Goal: Task Accomplishment & Management: Manage account settings

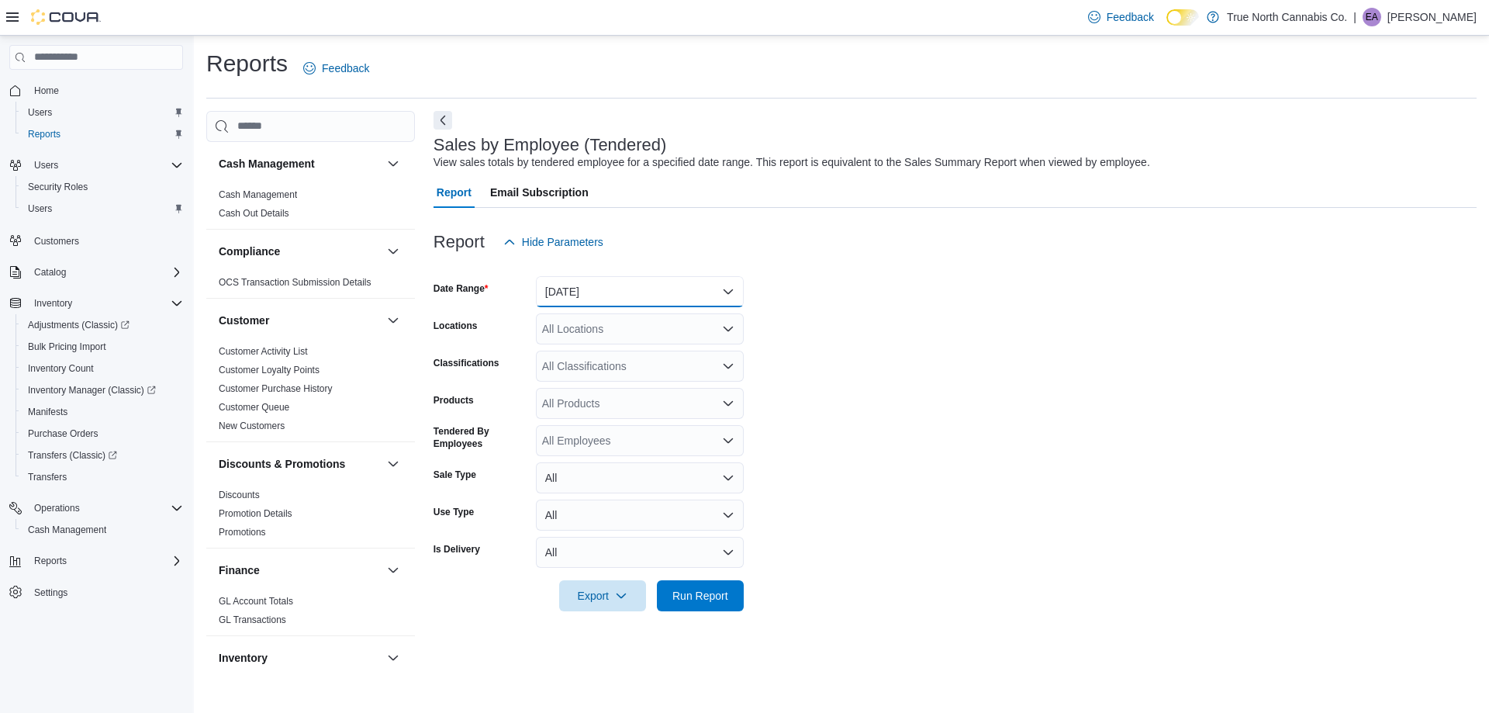
click at [701, 301] on button "Yesterday" at bounding box center [640, 291] width 208 height 31
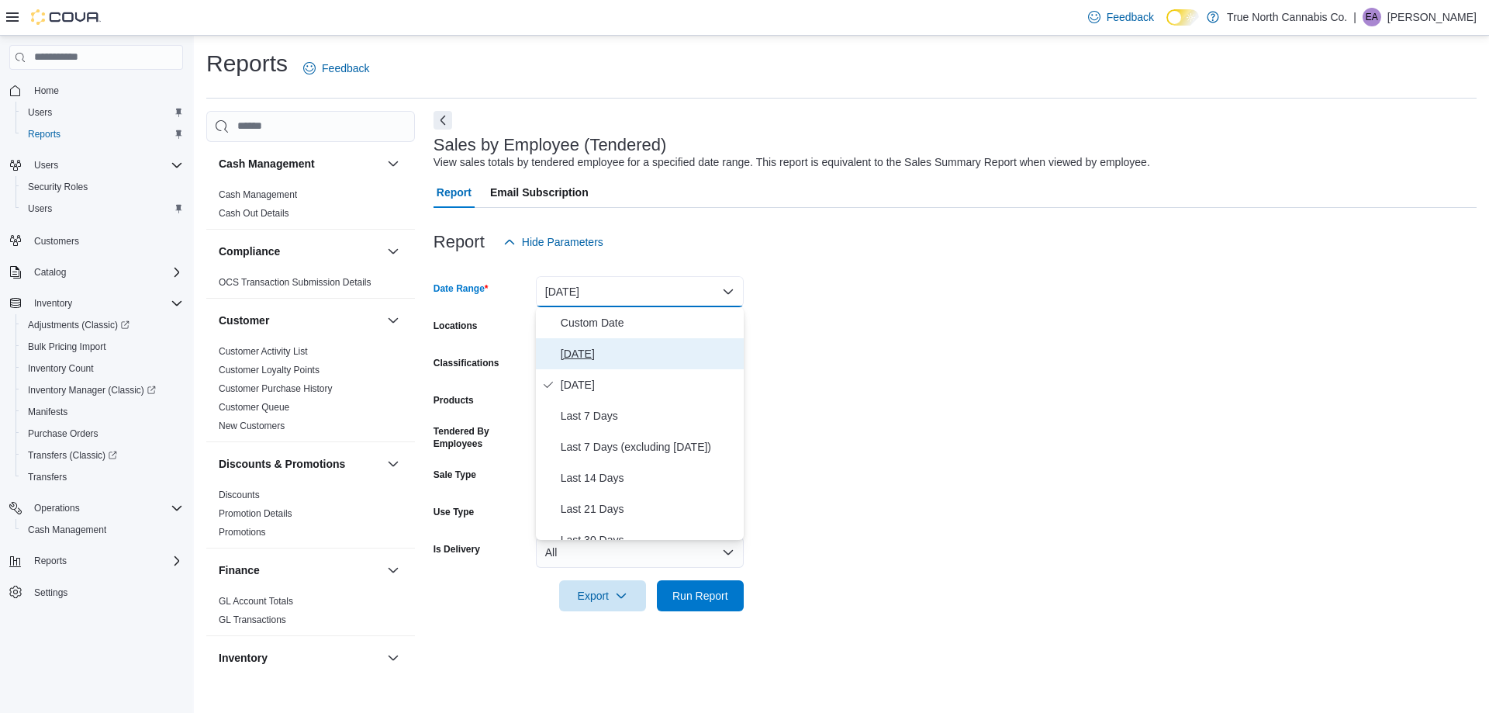
click at [651, 352] on span "Today" at bounding box center [649, 353] width 177 height 19
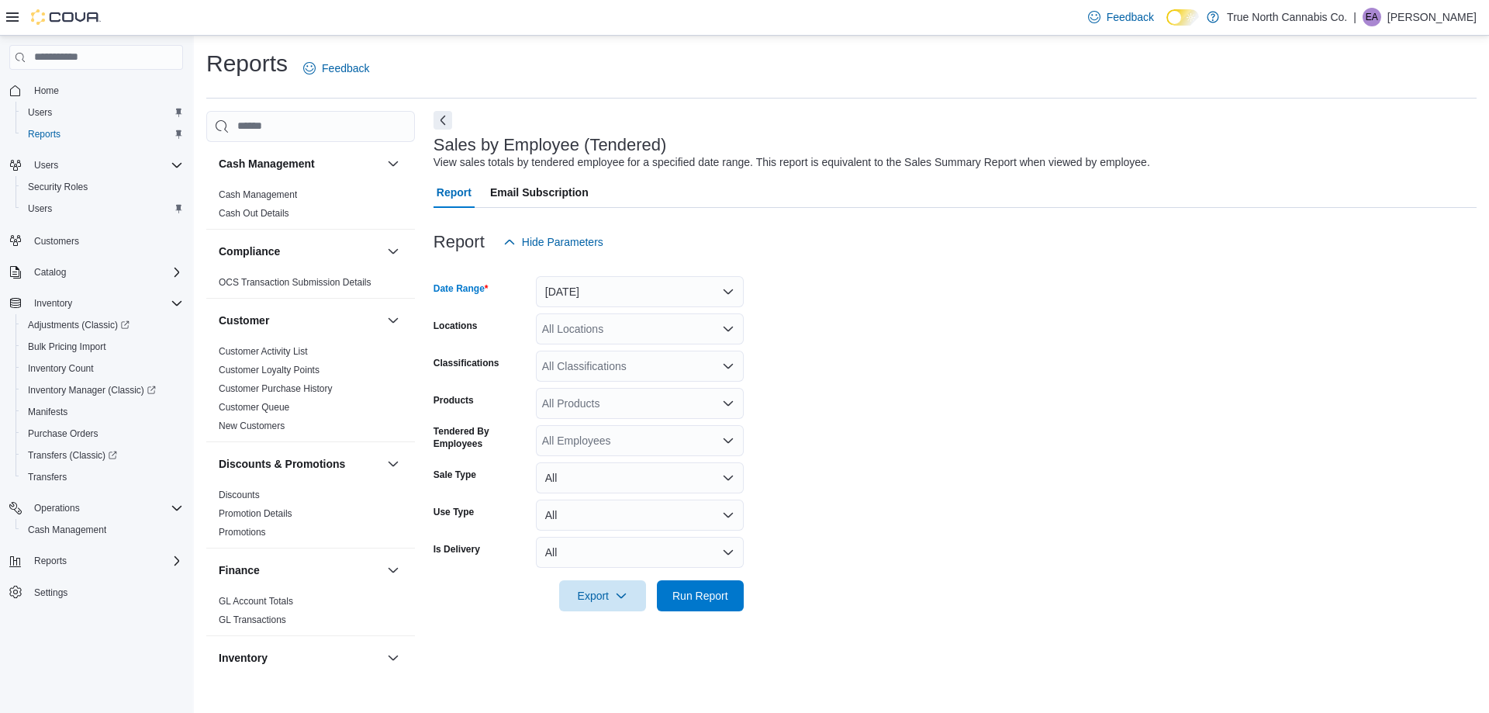
click at [652, 336] on div "All Locations" at bounding box center [640, 328] width 208 height 31
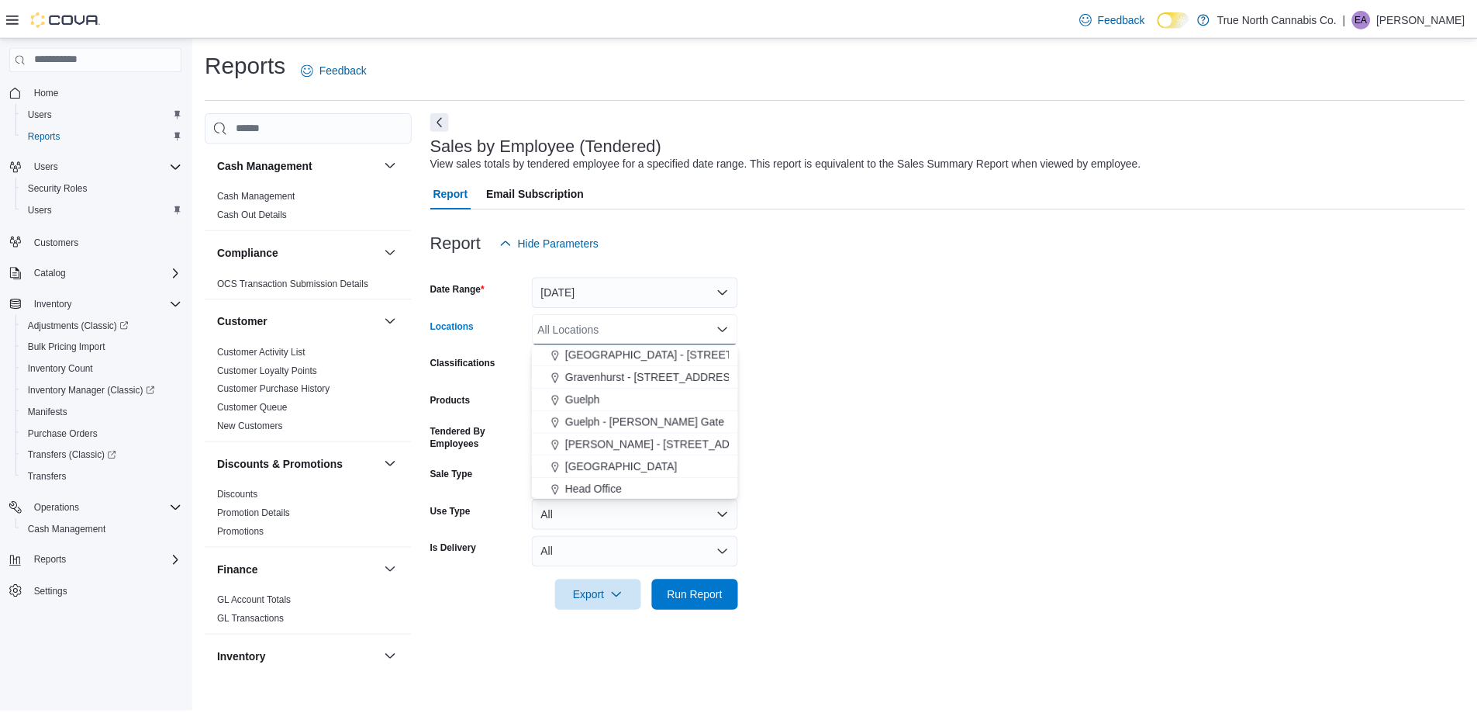
scroll to position [388, 0]
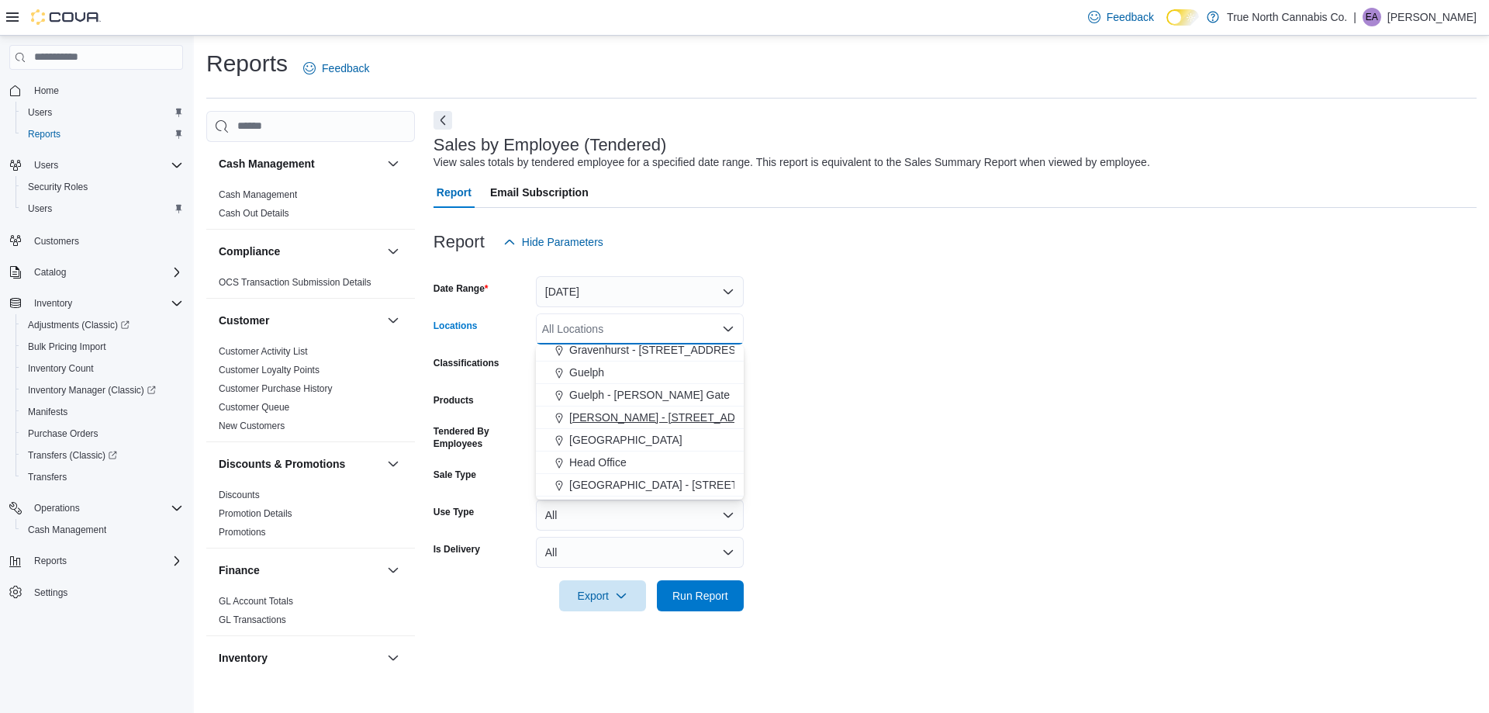
click at [631, 418] on span "[PERSON_NAME] - [STREET_ADDRESS]" at bounding box center [672, 417] width 206 height 16
click at [728, 588] on span "Run Report" at bounding box center [700, 594] width 68 height 31
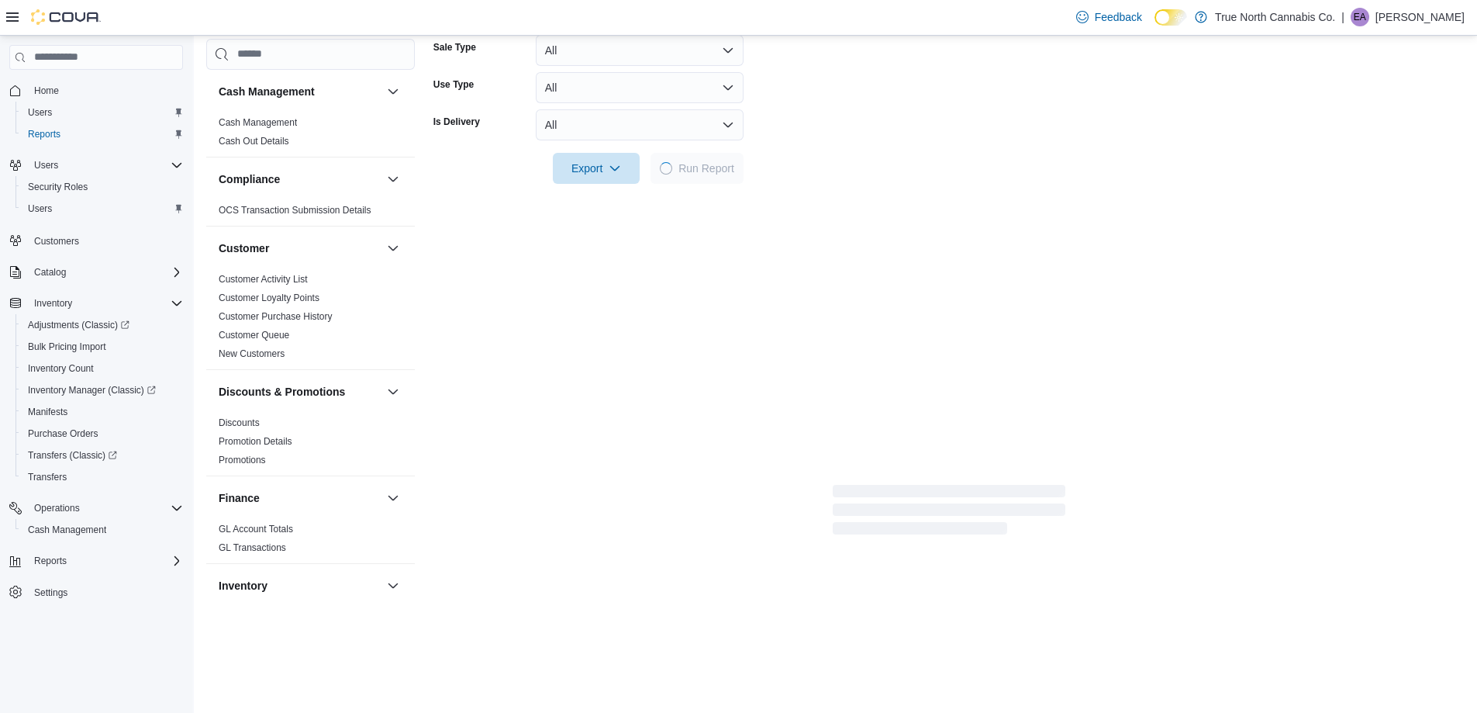
scroll to position [465, 0]
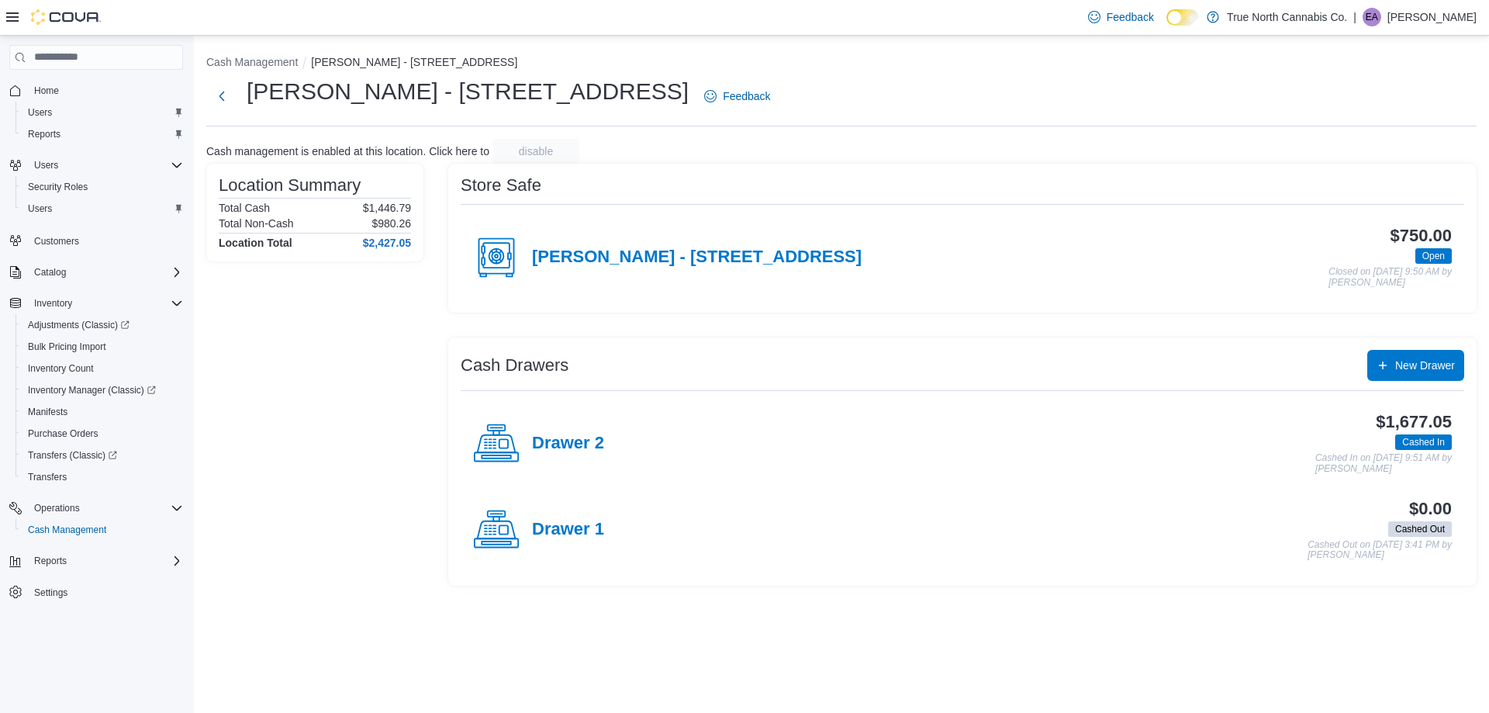
click at [604, 444] on div "$1,677.05 Cashed In Cashed In on [DATE] 9:51 AM by [PERSON_NAME]" at bounding box center [1027, 442] width 847 height 61
click at [577, 442] on h4 "Drawer 2" at bounding box center [568, 443] width 72 height 20
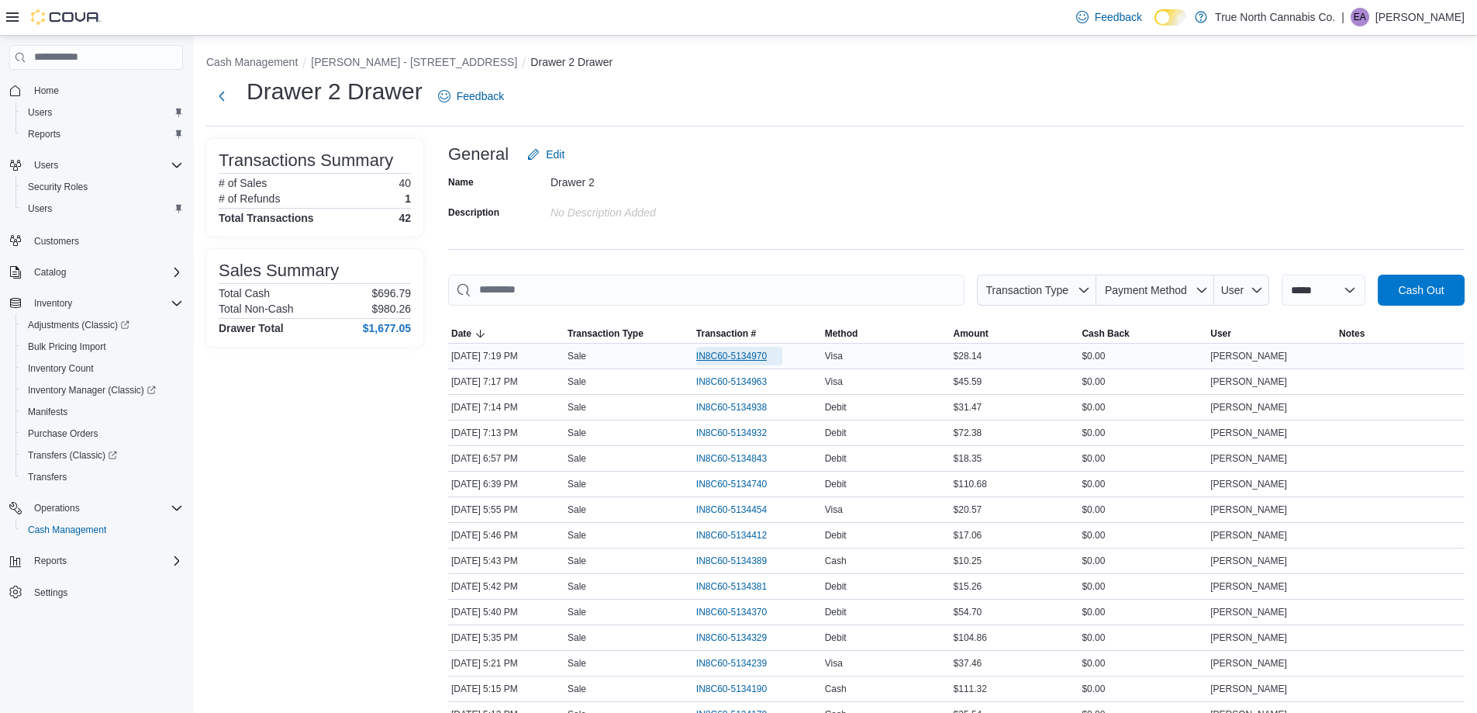
click at [747, 360] on span "IN8C60-5134970" at bounding box center [731, 356] width 71 height 12
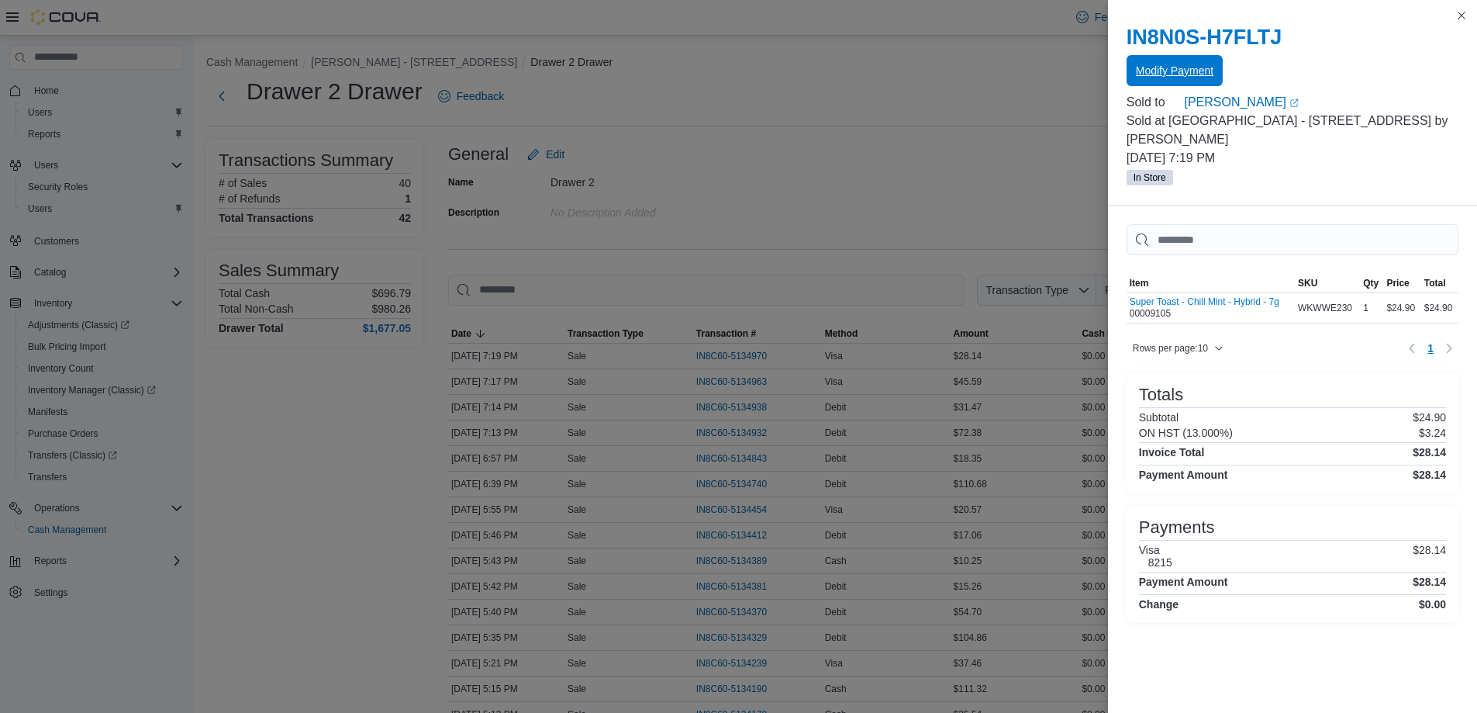
click at [1148, 57] on span "Modify Payment" at bounding box center [1175, 70] width 78 height 31
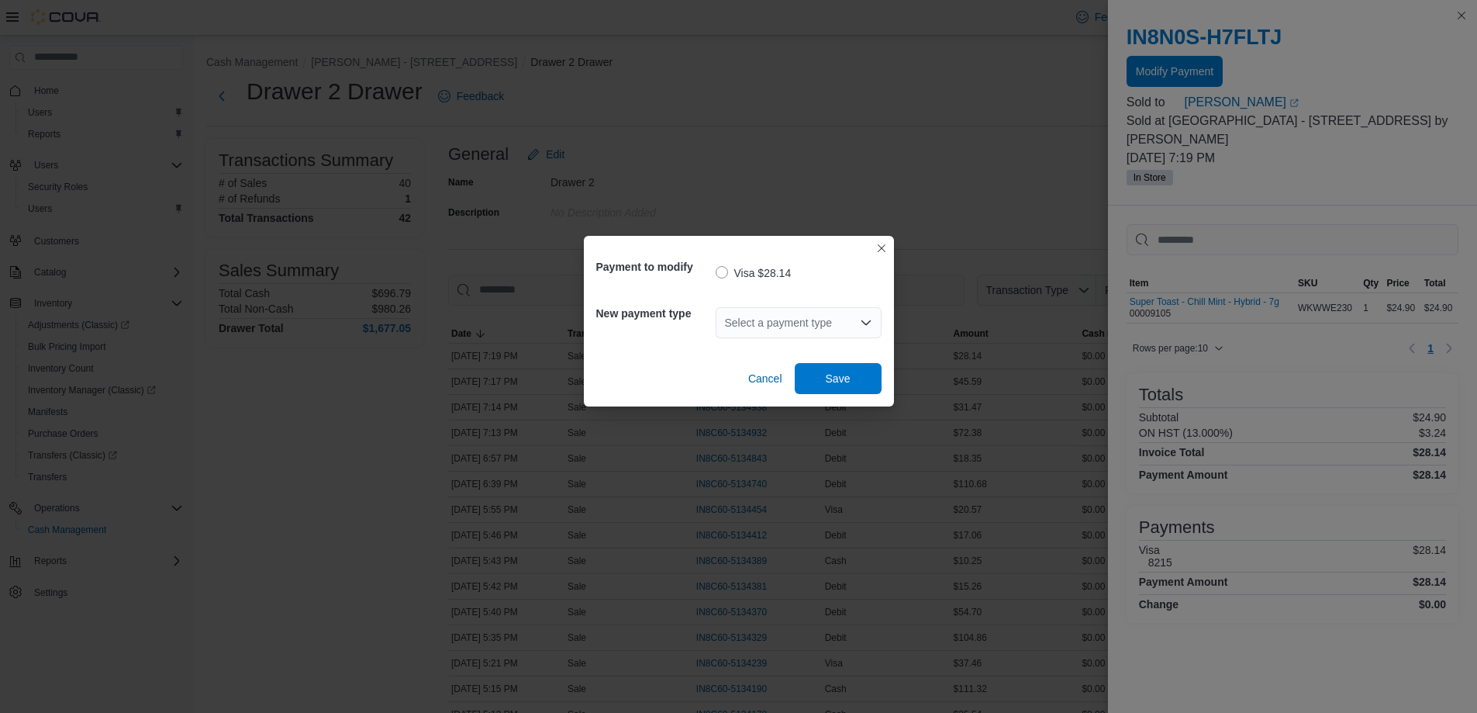
click at [747, 321] on div "Select a payment type" at bounding box center [799, 322] width 166 height 31
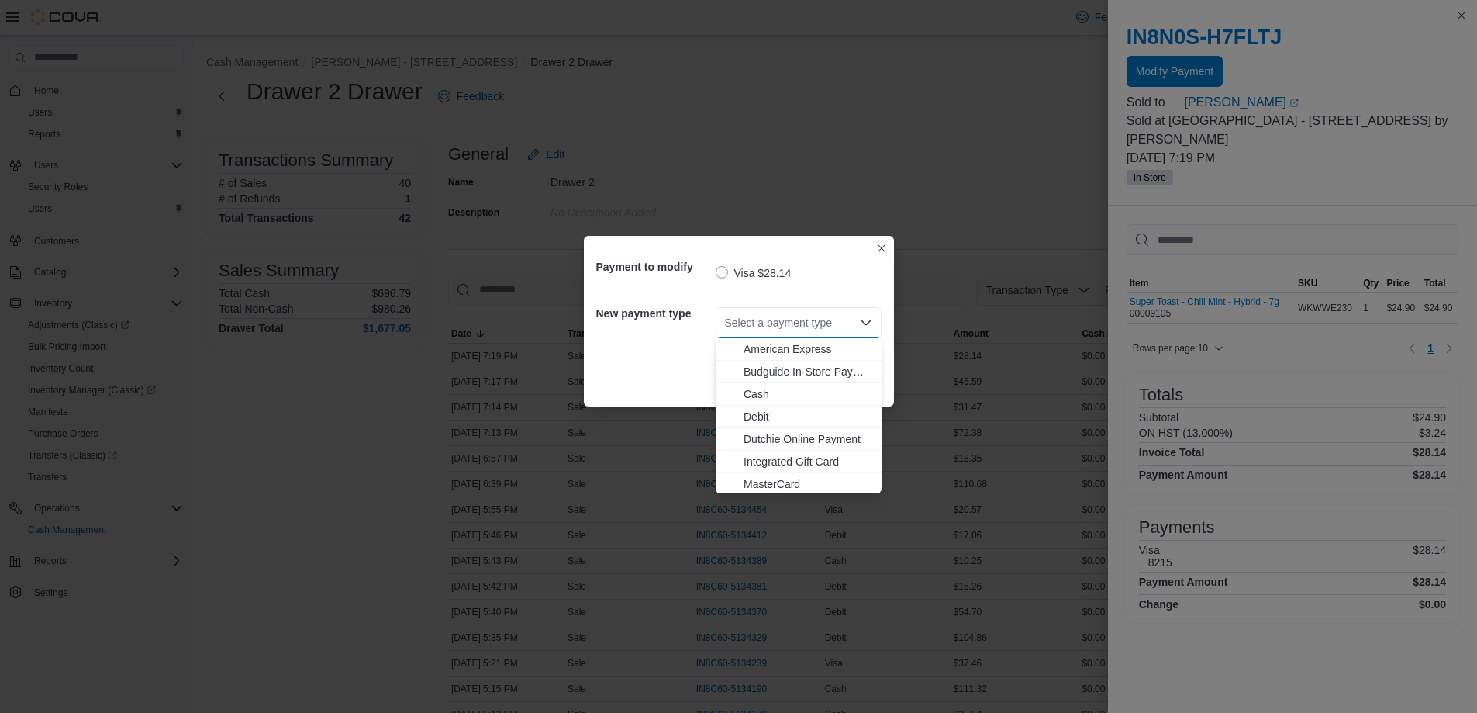
drag, startPoint x: 767, startPoint y: 485, endPoint x: 782, endPoint y: 470, distance: 21.9
click at [767, 483] on span "MasterCard" at bounding box center [808, 484] width 129 height 16
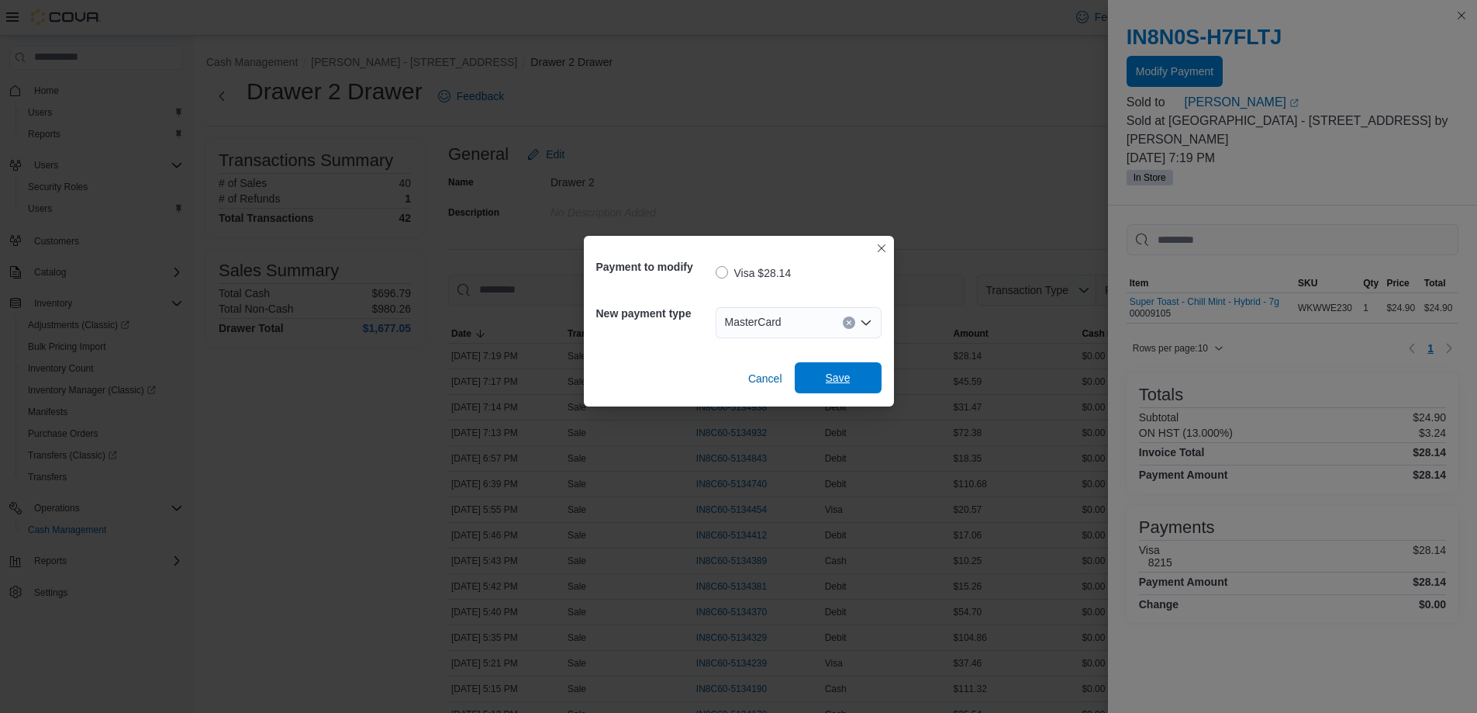
click at [878, 368] on button "Save" at bounding box center [838, 377] width 87 height 31
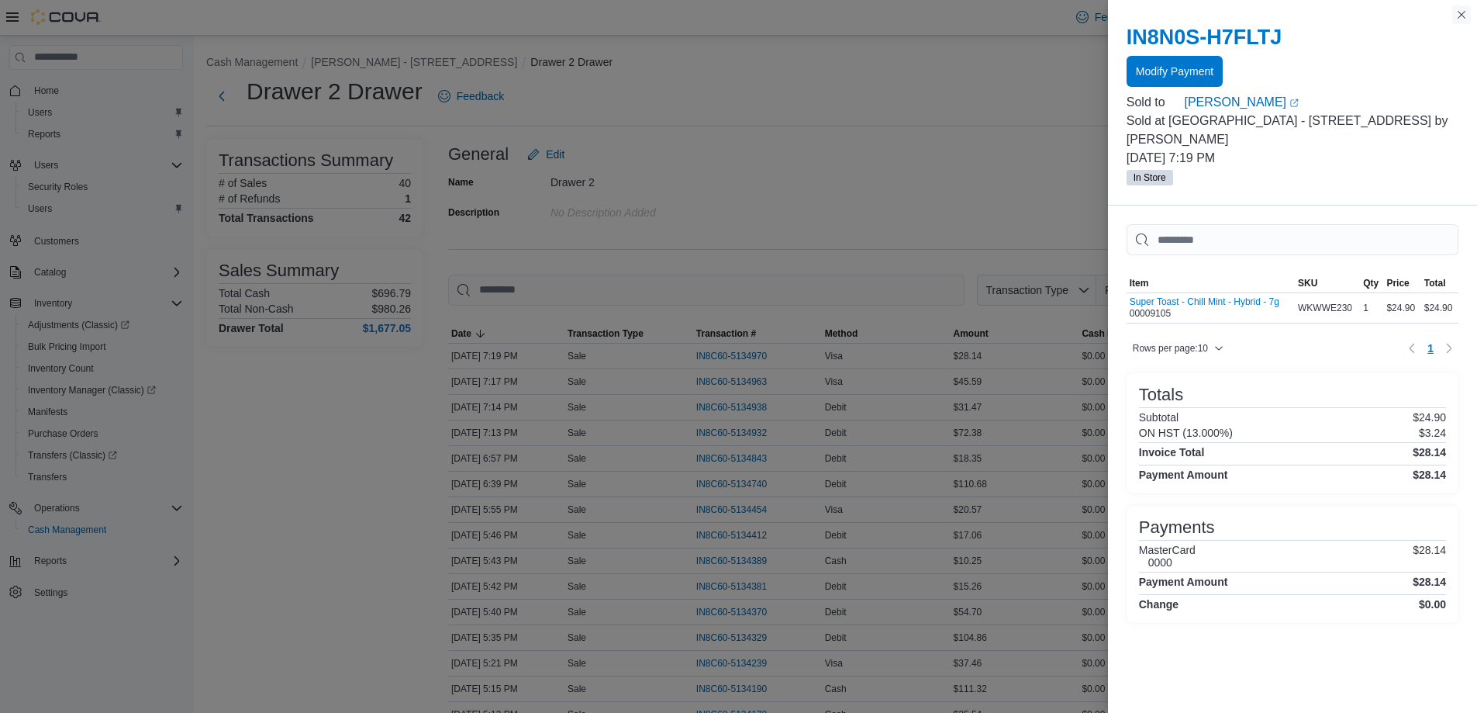
click at [1462, 20] on button "Close this dialog" at bounding box center [1461, 14] width 19 height 19
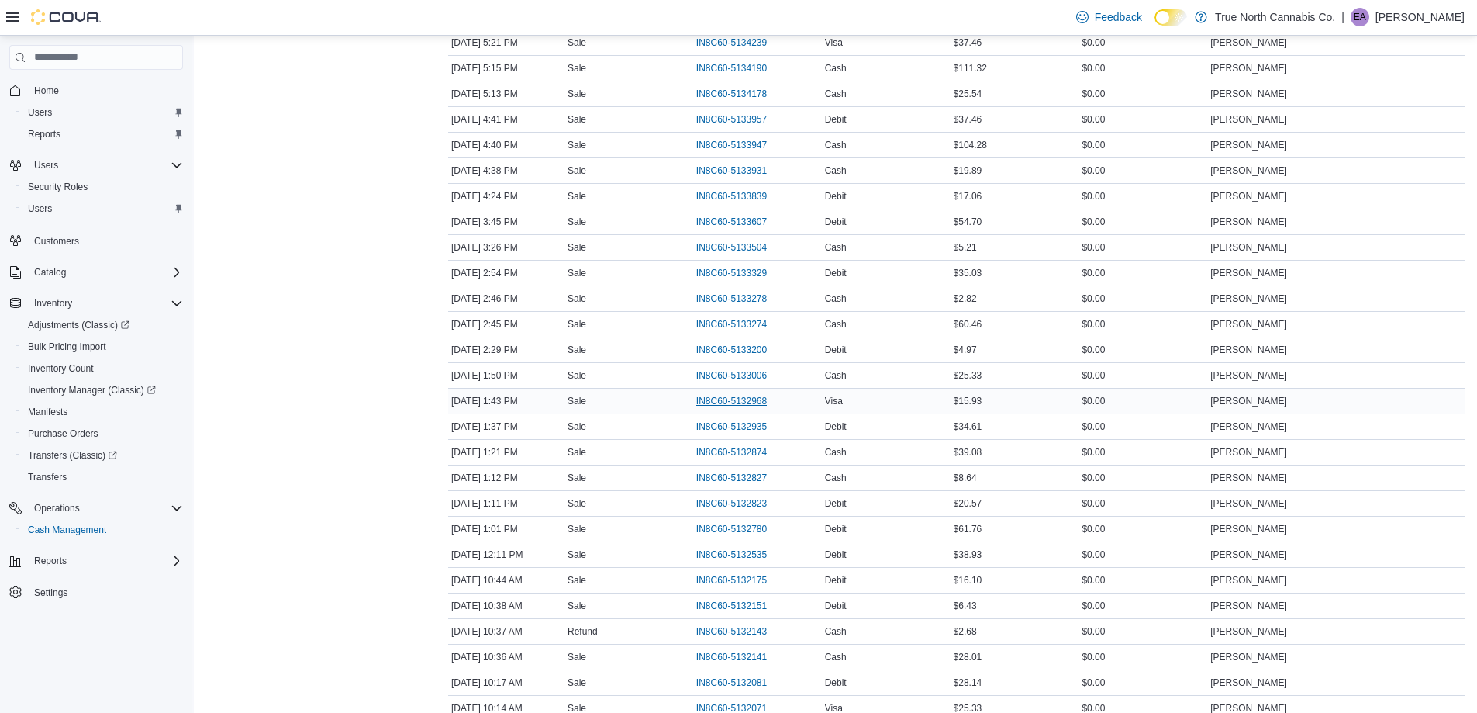
scroll to position [698, 0]
click at [744, 445] on span "IN8C60-5132780" at bounding box center [731, 451] width 71 height 12
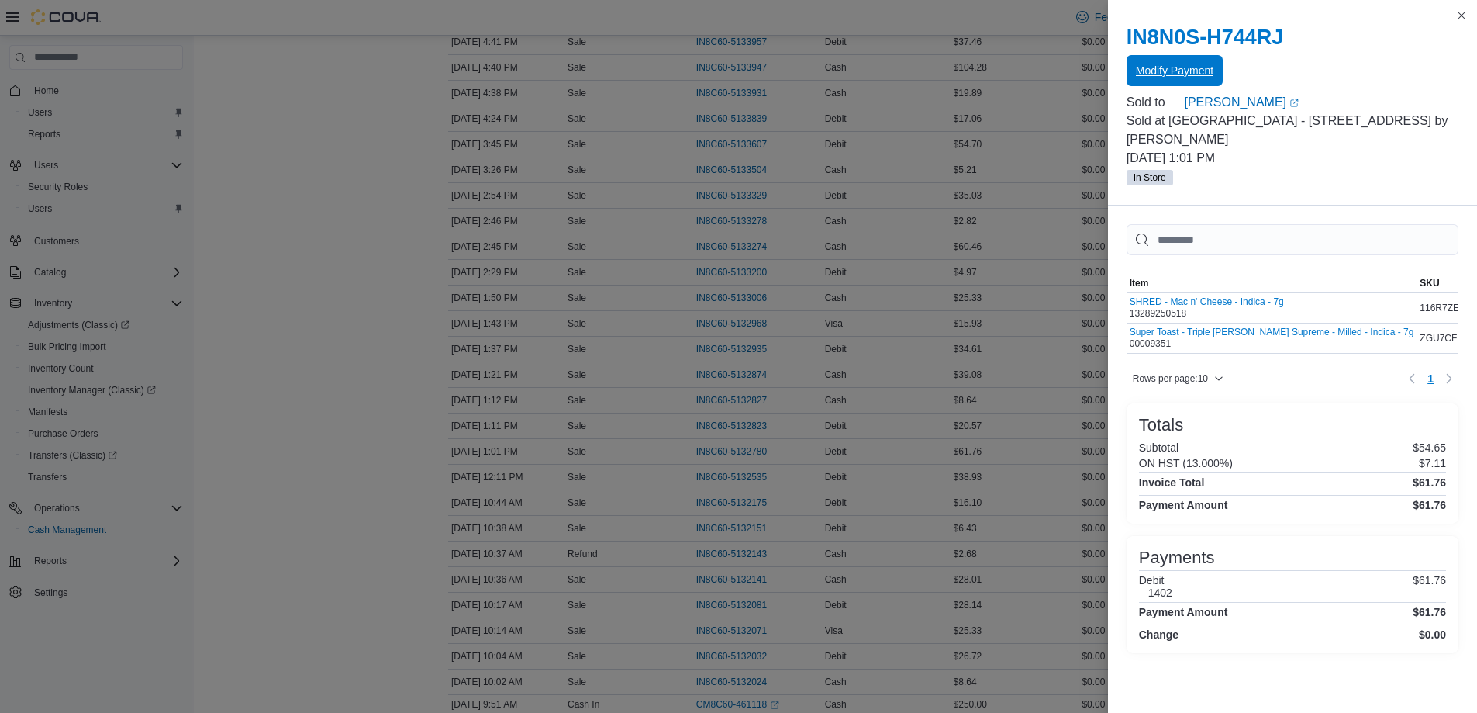
click at [1182, 69] on span "Modify Payment" at bounding box center [1175, 71] width 78 height 16
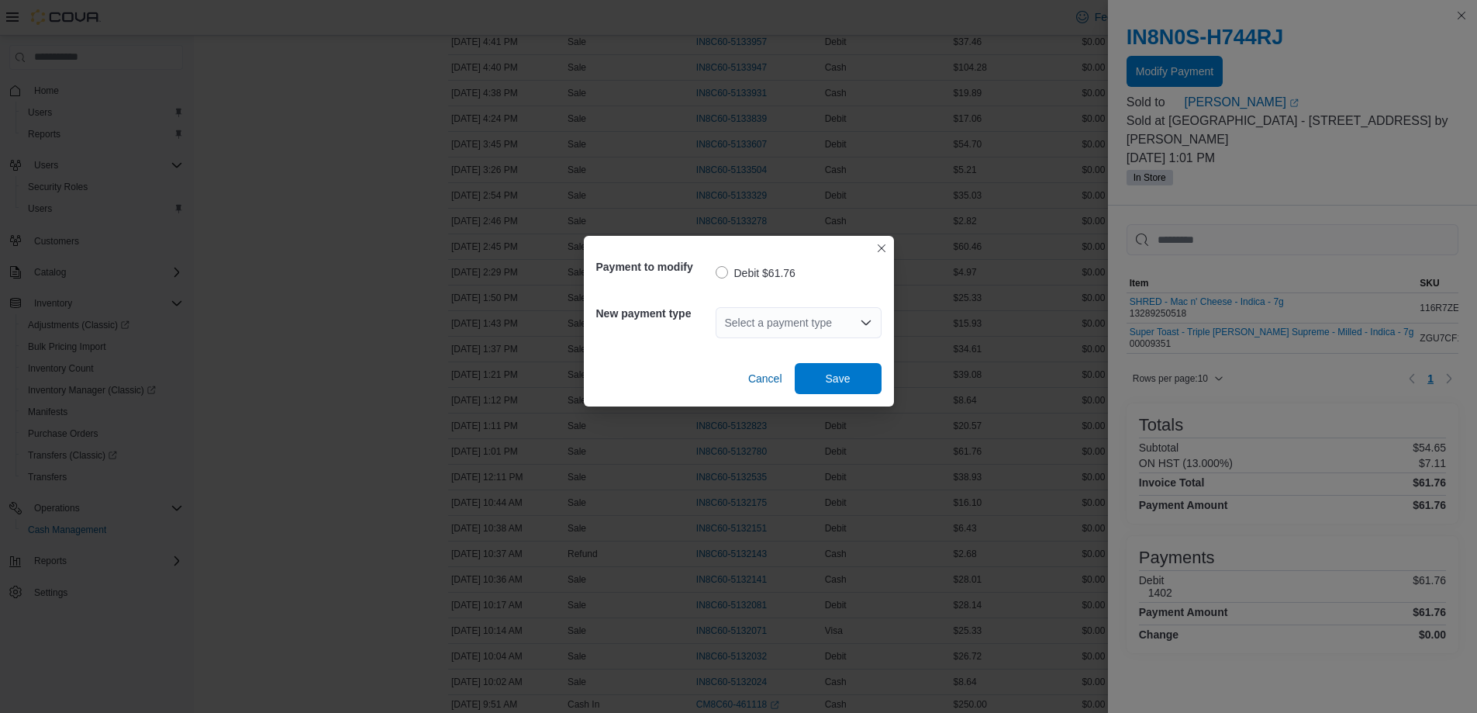
click at [789, 333] on div "Select a payment type" at bounding box center [799, 322] width 166 height 31
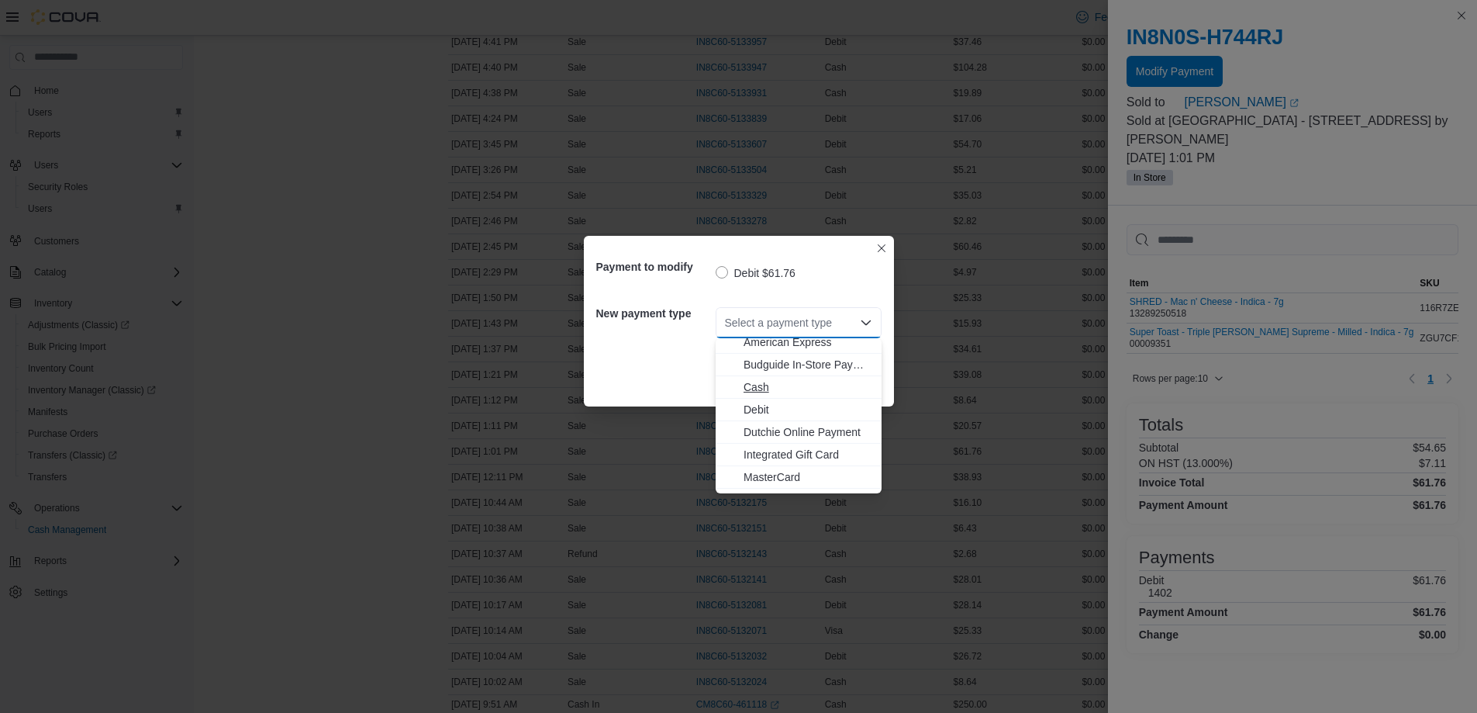
scroll to position [0, 0]
click at [781, 346] on span "American Express" at bounding box center [808, 349] width 129 height 16
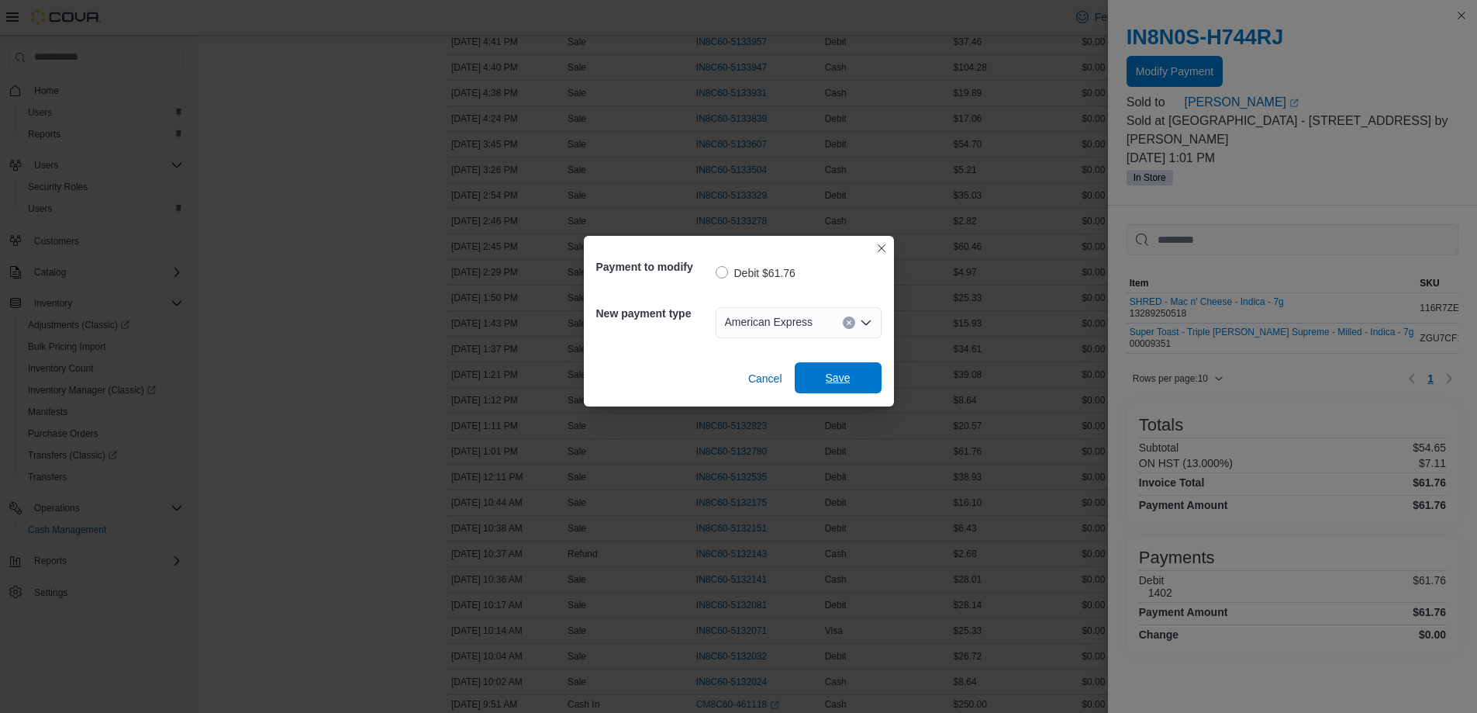
click at [863, 388] on span "Save" at bounding box center [838, 377] width 68 height 31
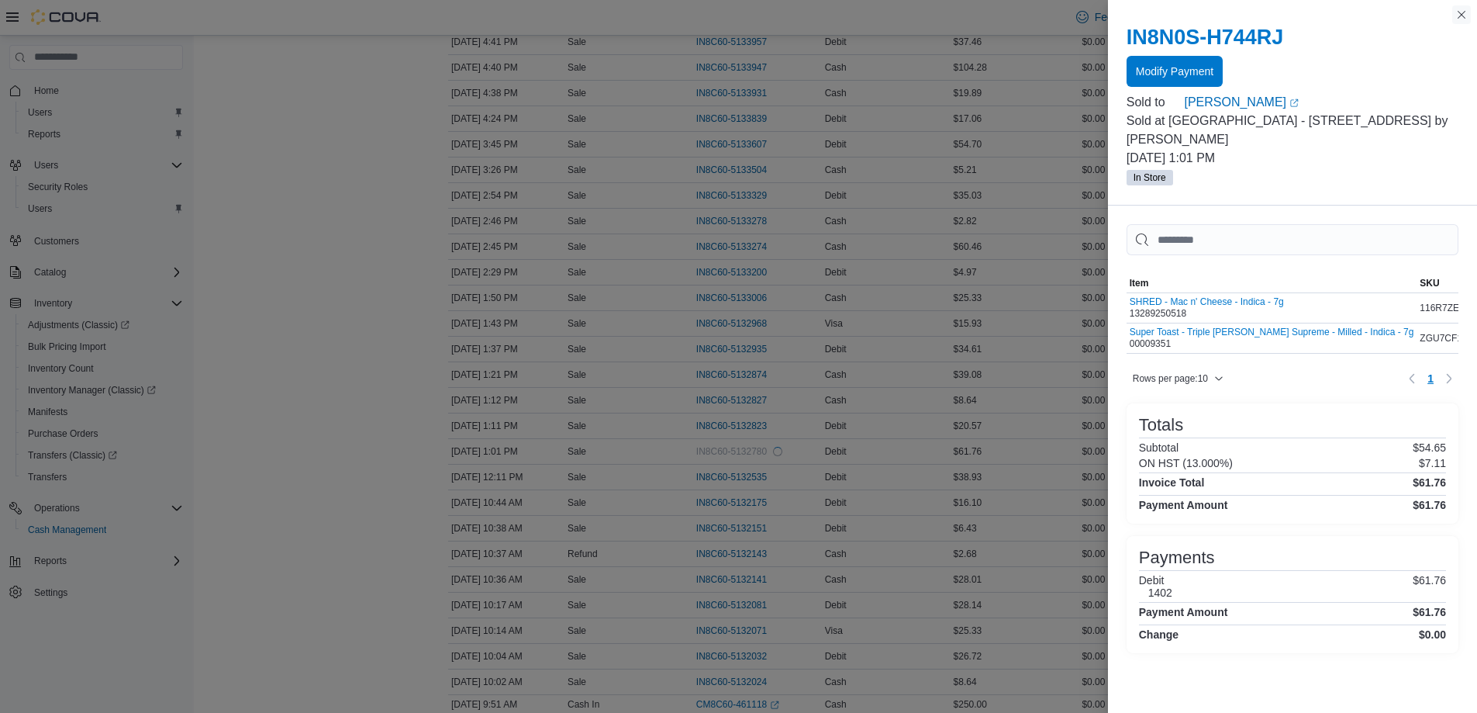
click at [1459, 13] on button "Close this dialog" at bounding box center [1461, 14] width 19 height 19
click at [1459, 15] on button "Close this dialog" at bounding box center [1461, 14] width 19 height 19
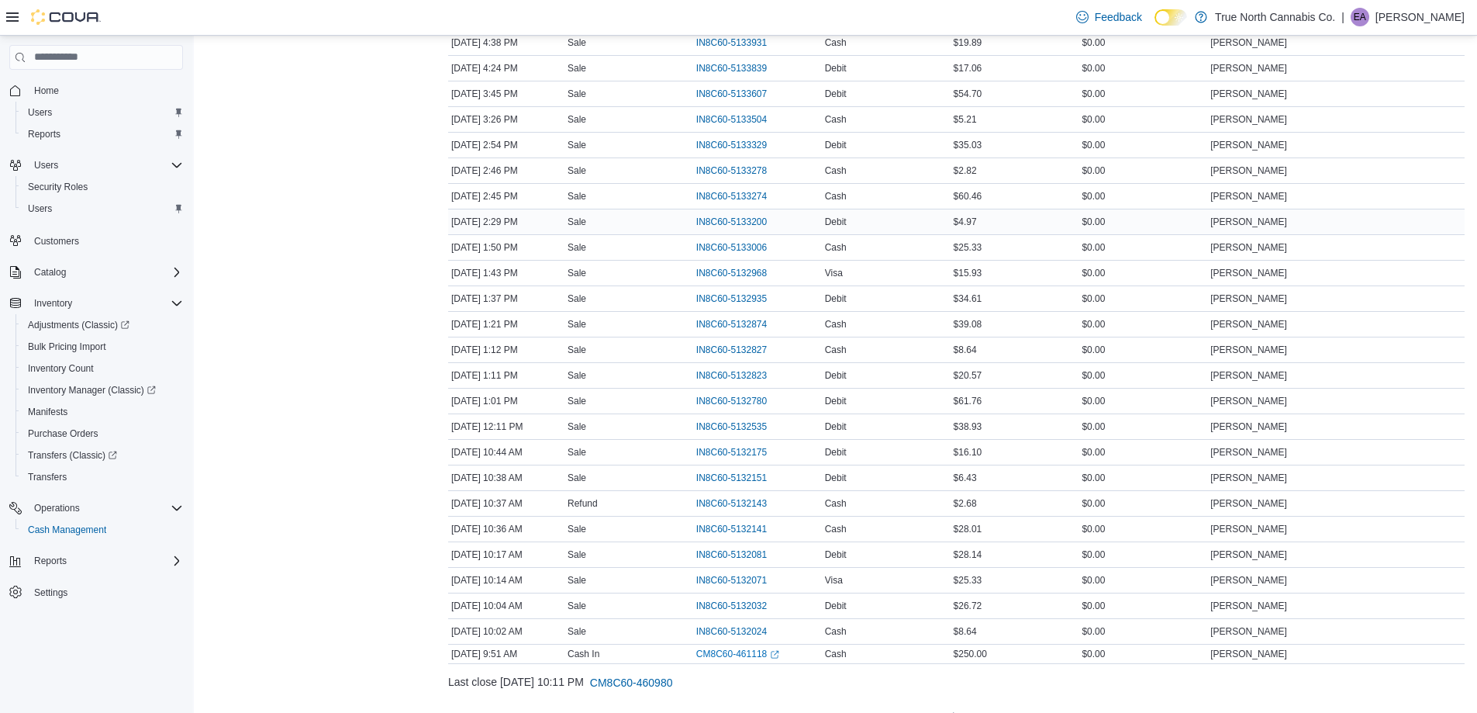
scroll to position [780, 0]
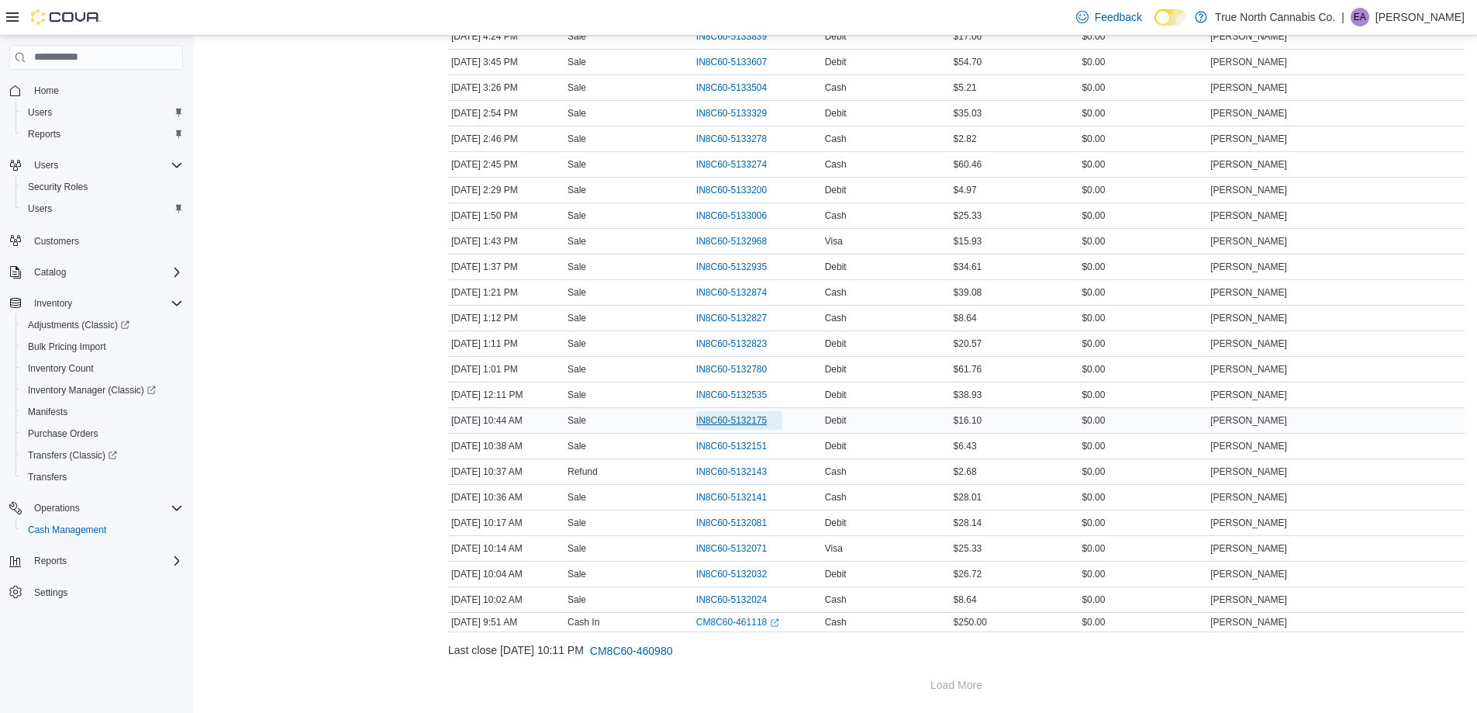
click at [739, 424] on span "IN8C60-5132175" at bounding box center [731, 420] width 71 height 12
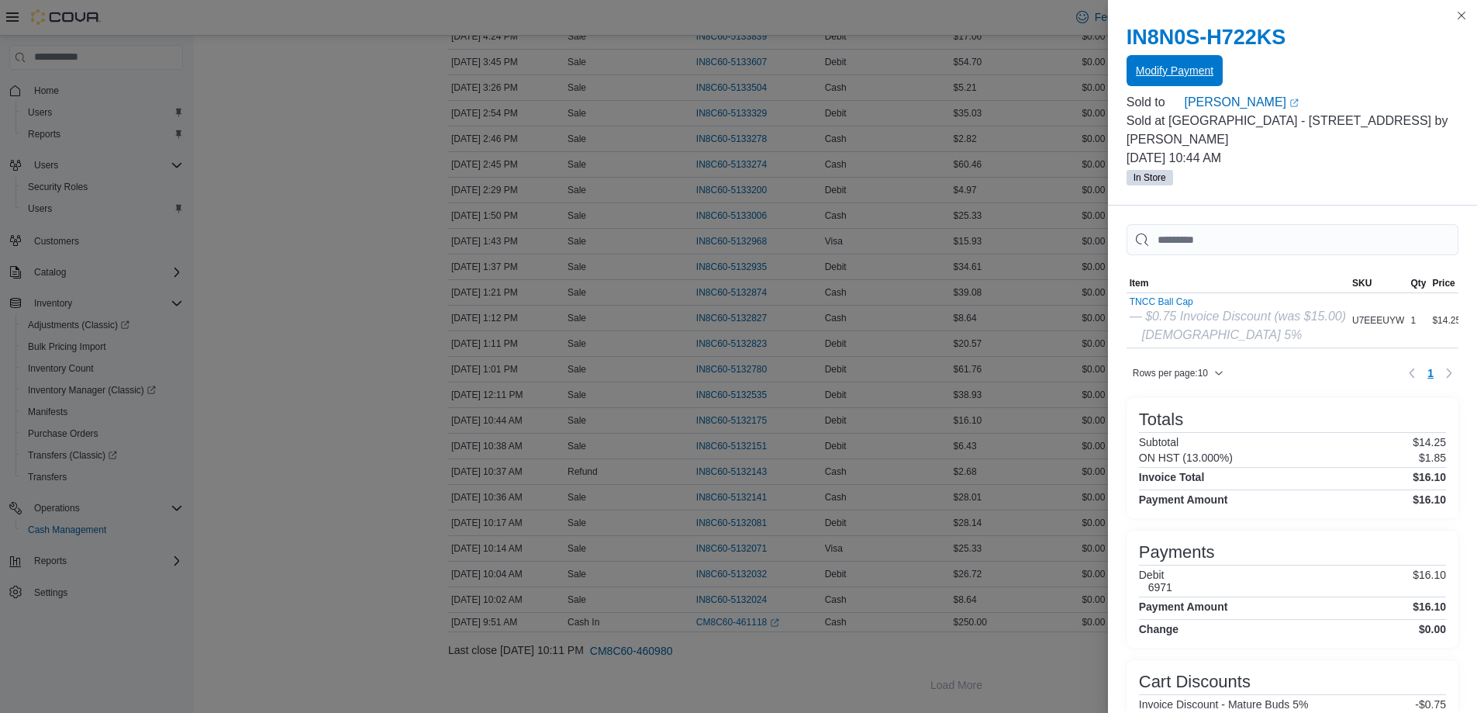
click at [1172, 70] on span "Modify Payment" at bounding box center [1175, 71] width 78 height 16
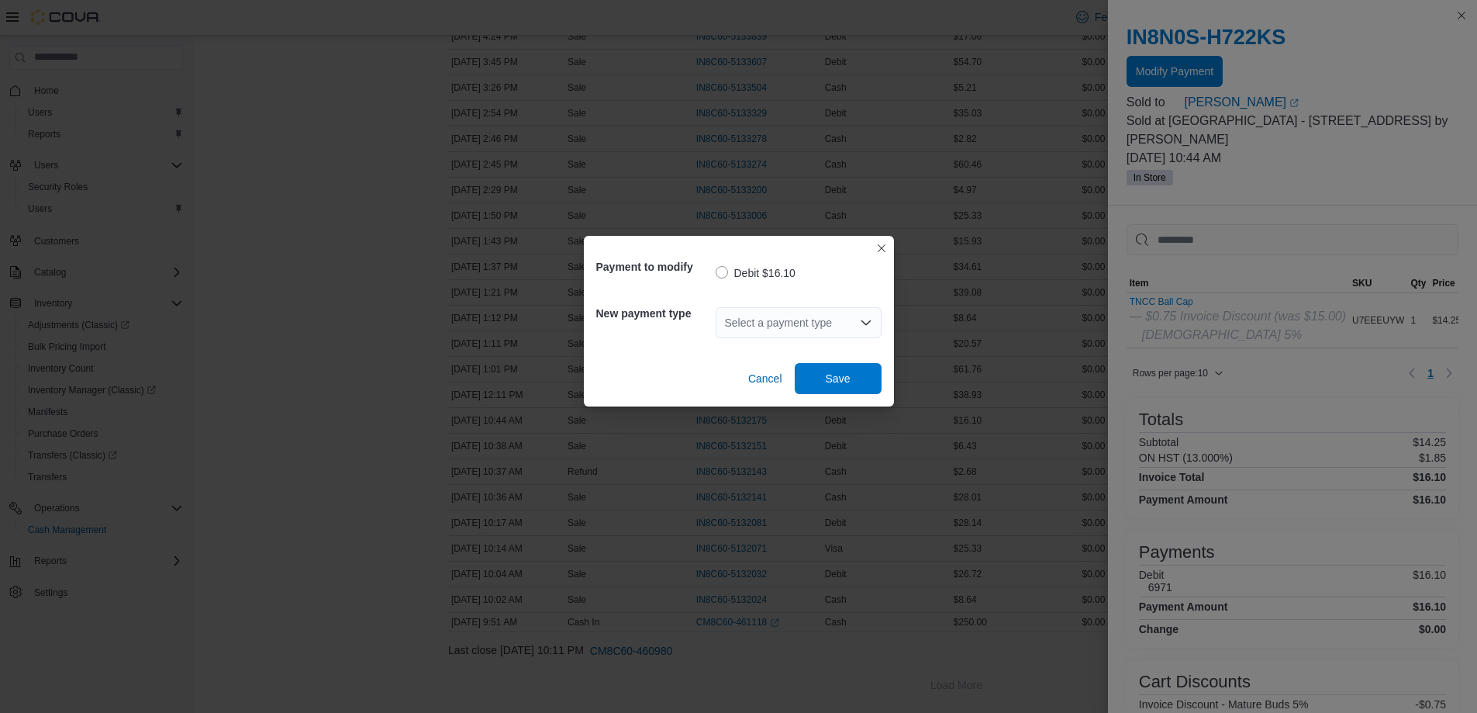
click at [811, 326] on div "Select a payment type" at bounding box center [799, 322] width 166 height 31
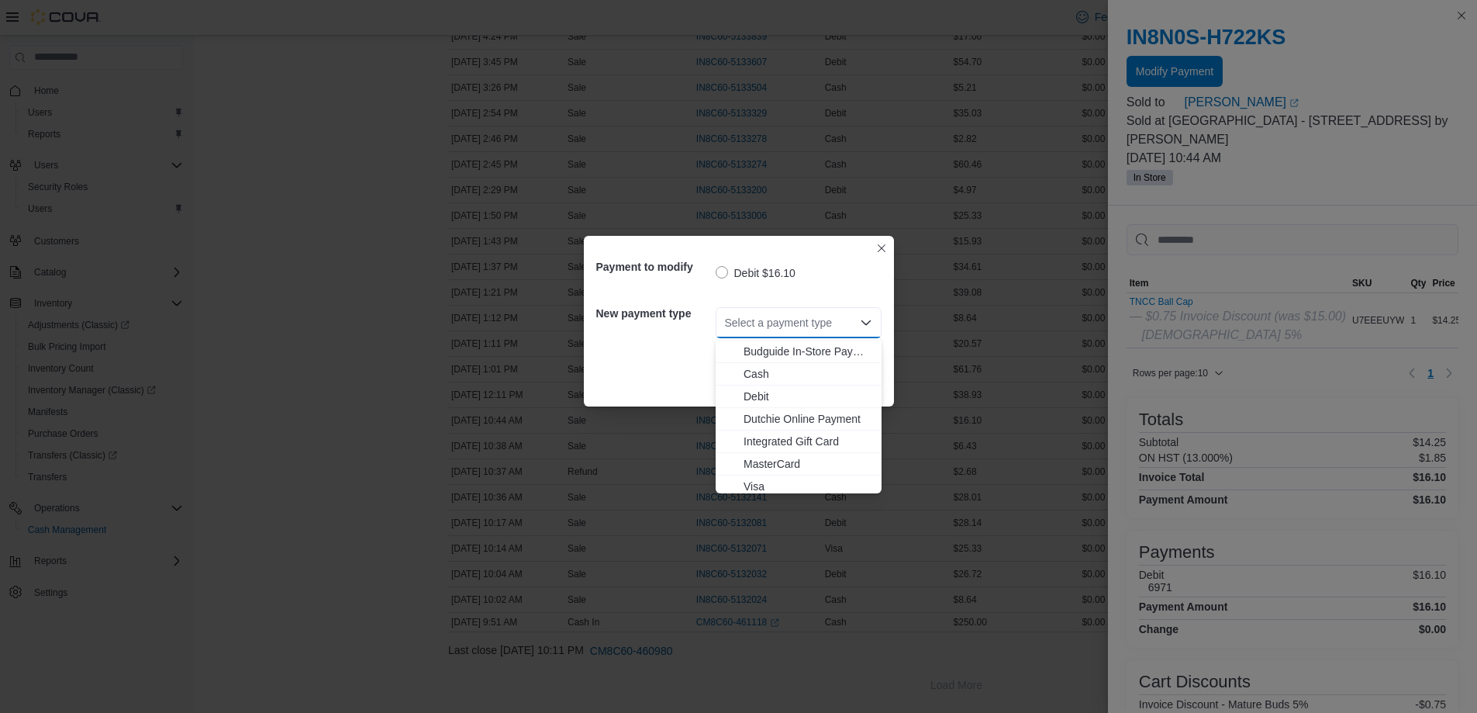
scroll to position [25, 0]
click at [758, 476] on span "Visa" at bounding box center [808, 482] width 129 height 16
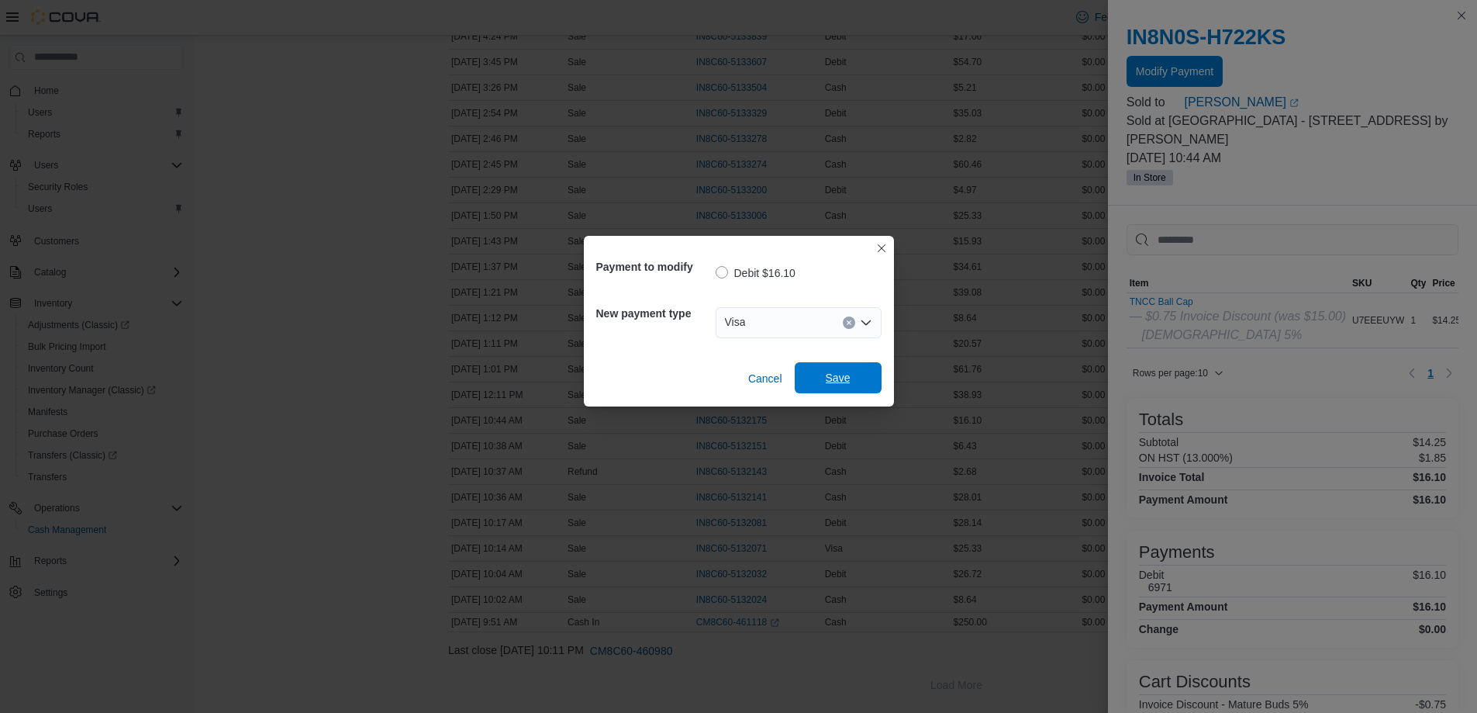
click at [828, 385] on span "Save" at bounding box center [838, 378] width 25 height 16
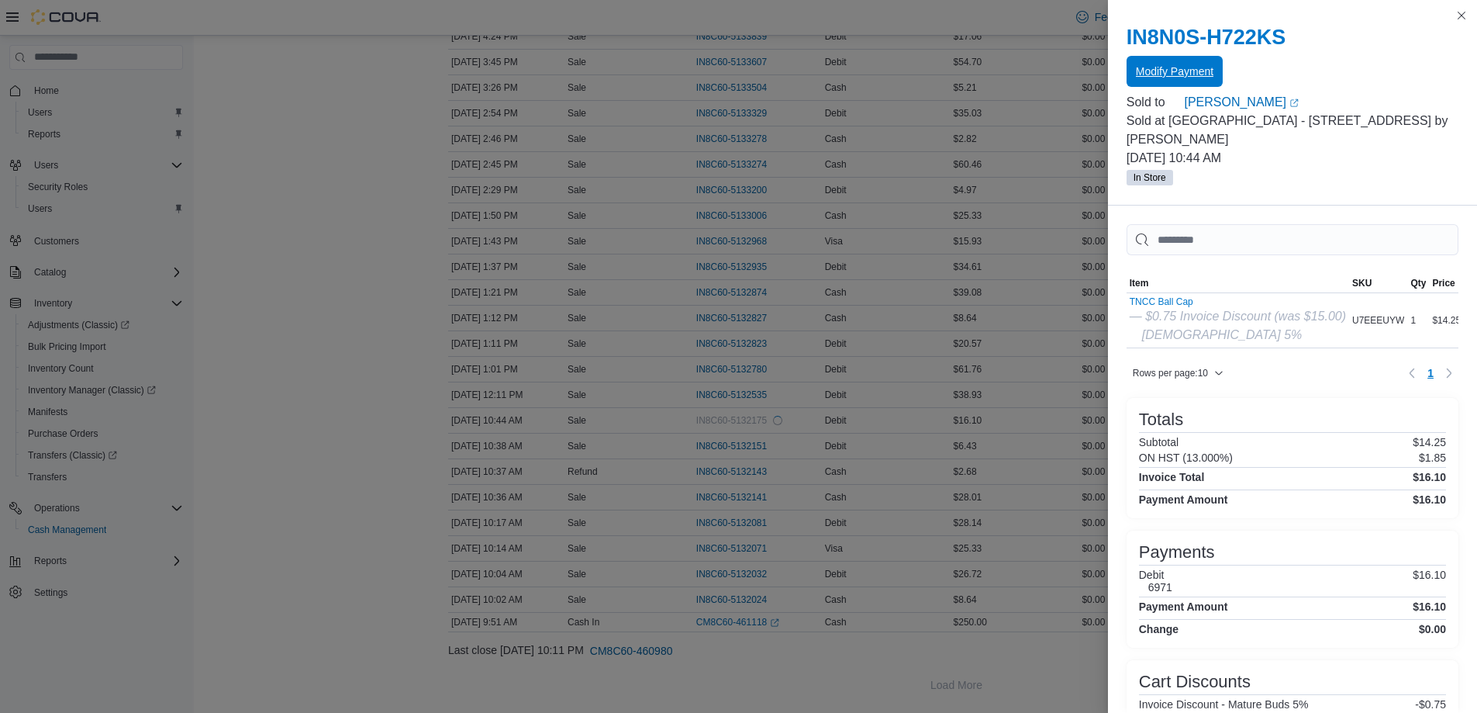
scroll to position [0, 0]
click at [1455, 11] on button "Close this dialog" at bounding box center [1461, 14] width 19 height 19
click at [1456, 11] on button "Close this dialog" at bounding box center [1461, 15] width 19 height 19
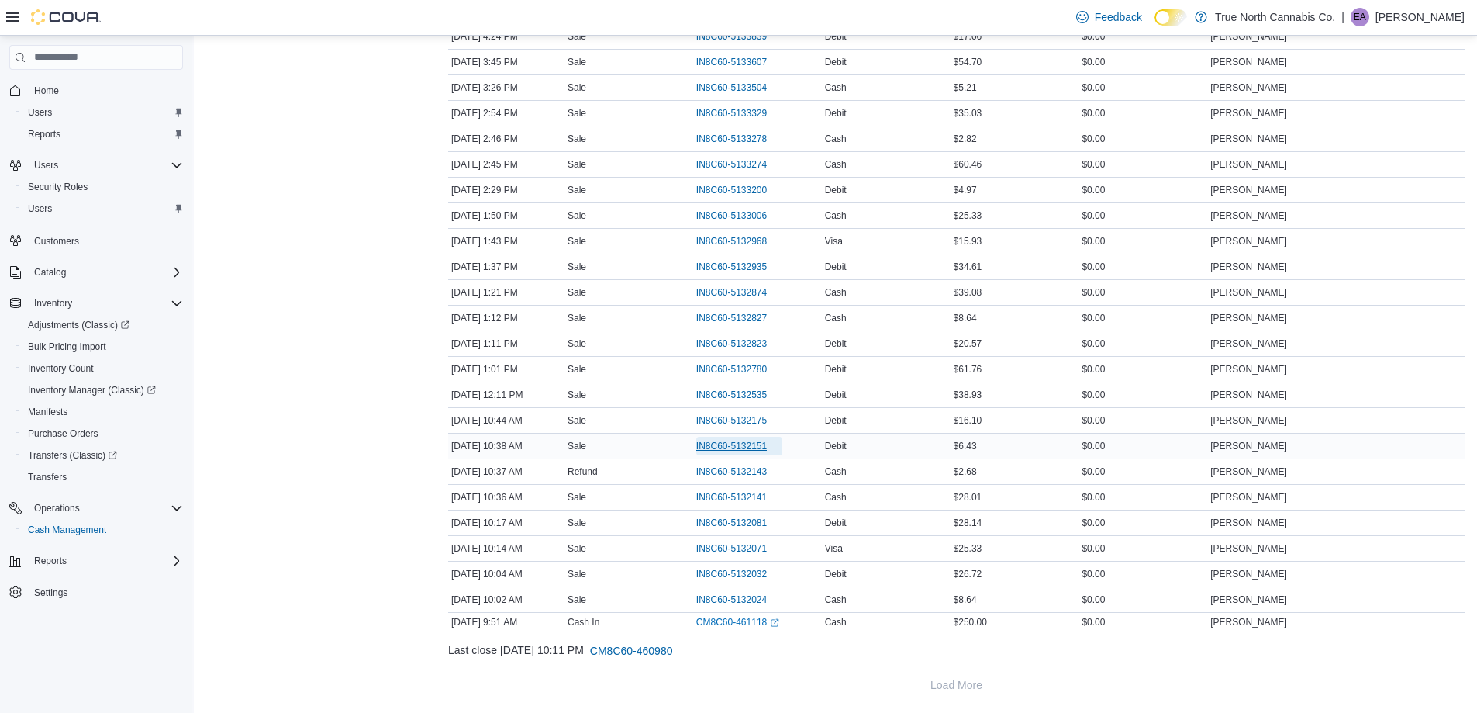
click at [751, 437] on span "IN8C60-5132151" at bounding box center [739, 446] width 86 height 19
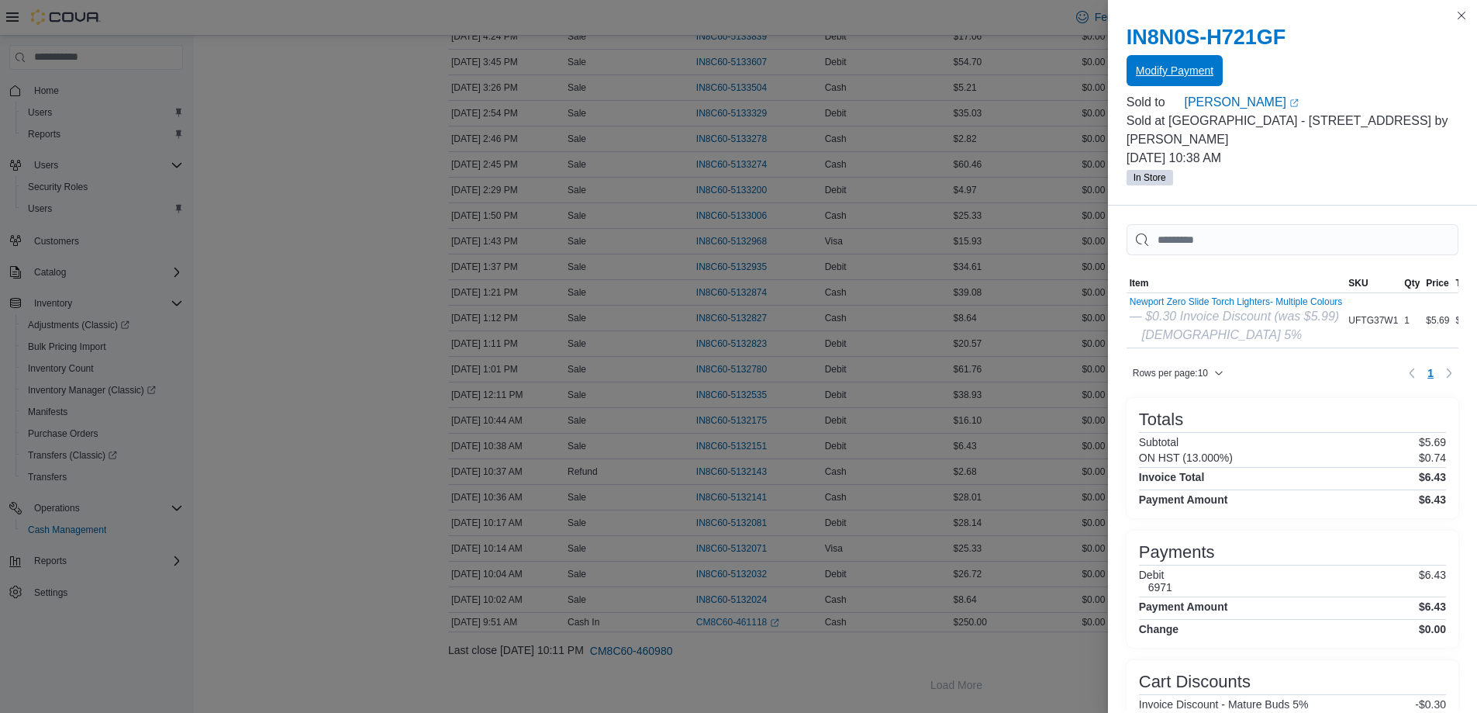
click at [1179, 71] on span "Modify Payment" at bounding box center [1175, 71] width 78 height 16
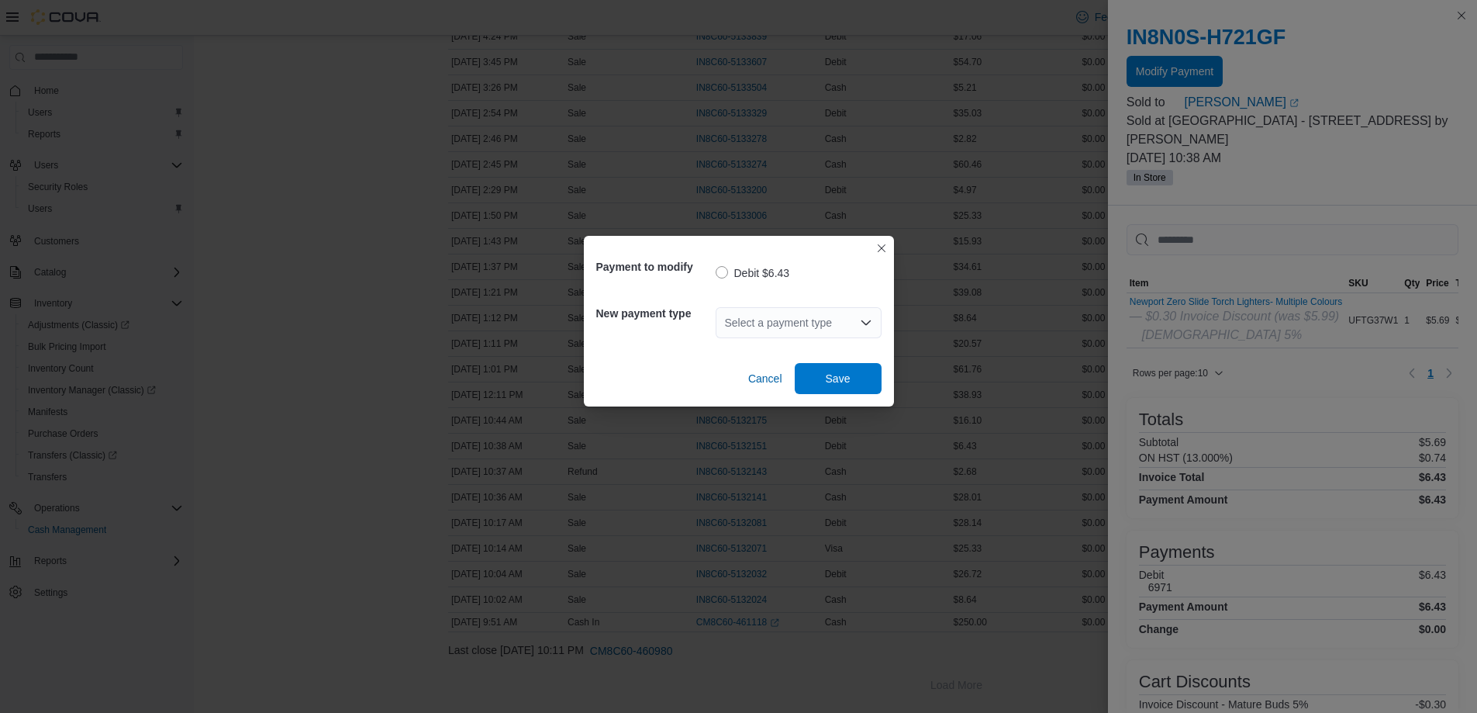
click at [760, 328] on div "Select a payment type" at bounding box center [799, 322] width 166 height 31
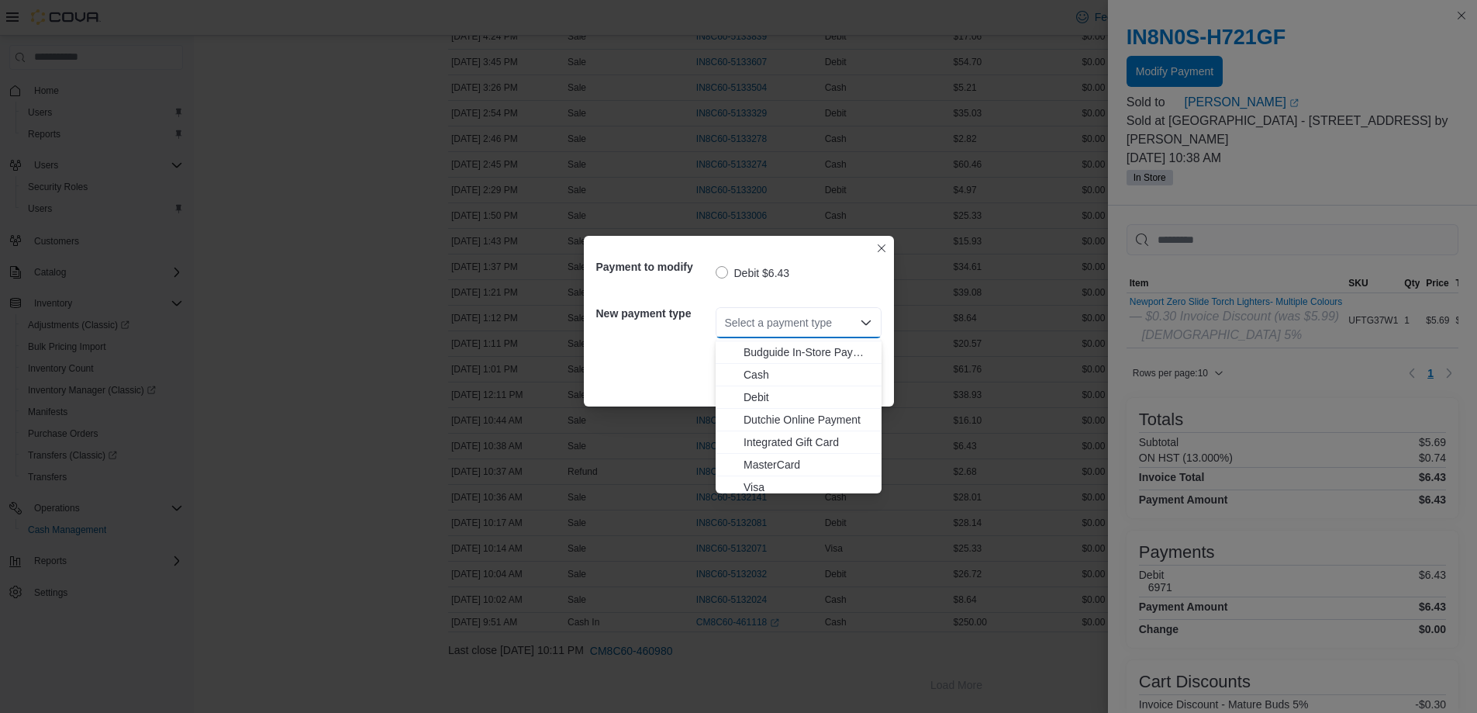
scroll to position [25, 0]
click at [754, 478] on span "Visa" at bounding box center [808, 482] width 129 height 16
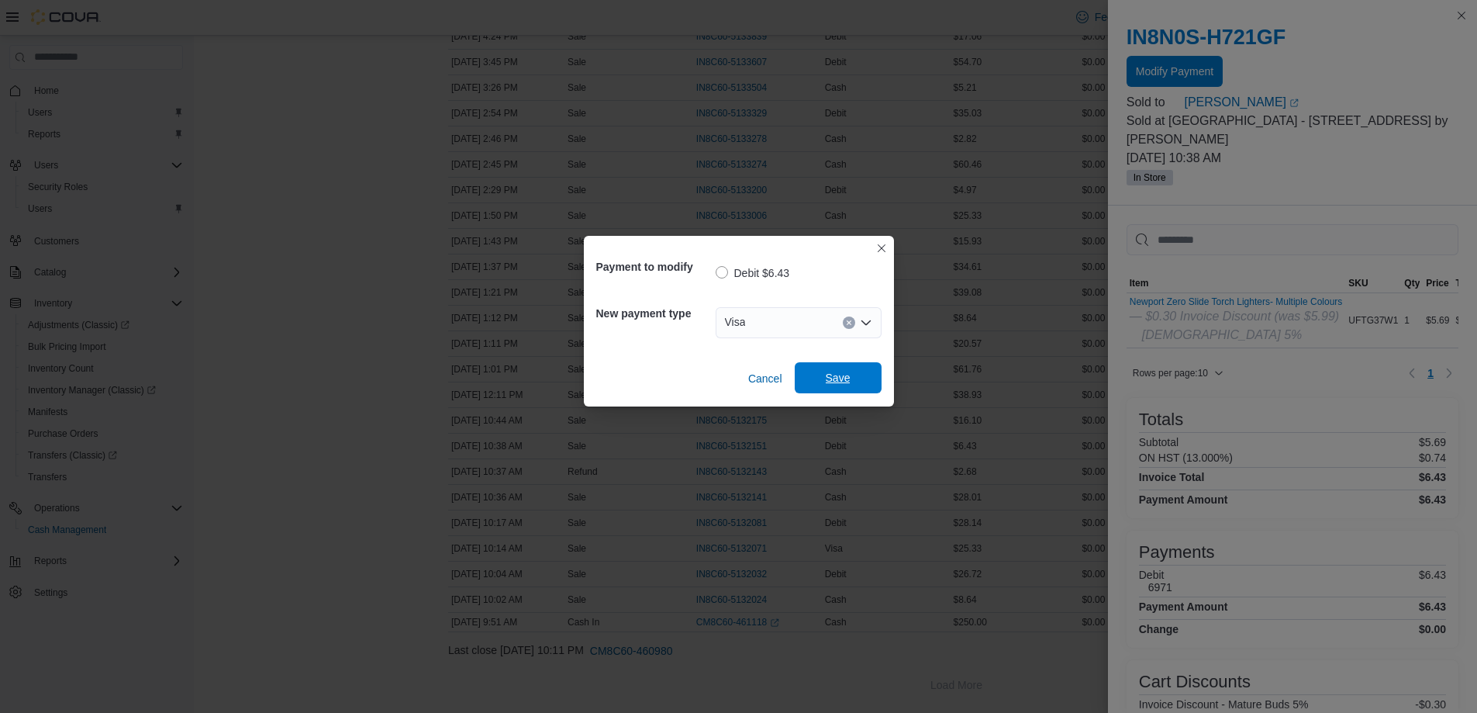
click at [860, 371] on span "Save" at bounding box center [838, 377] width 68 height 31
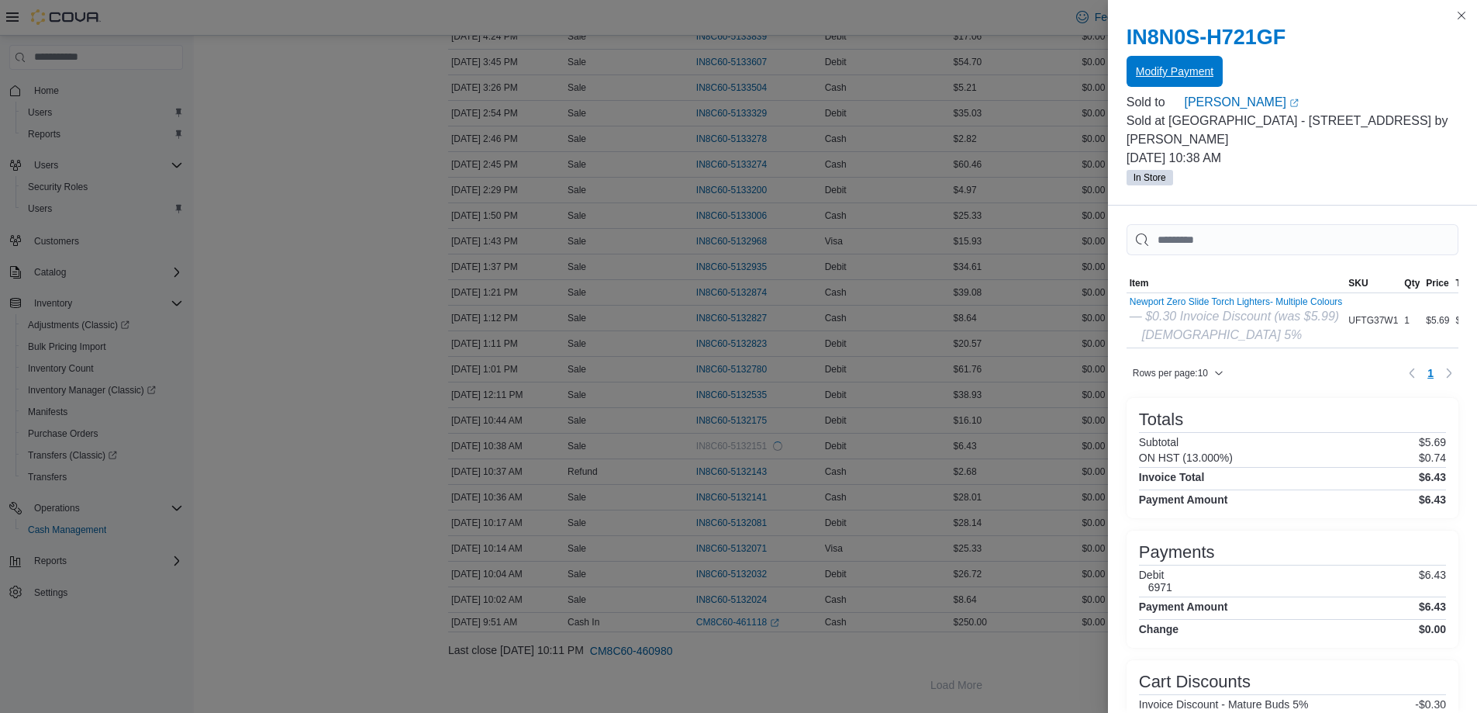
scroll to position [0, 0]
click at [1461, 5] on div "You are in a modal dialog. Press Escape or tap/click outside the dialog on the …" at bounding box center [1292, 356] width 369 height 713
click at [1459, 8] on button "Close this dialog" at bounding box center [1461, 14] width 19 height 19
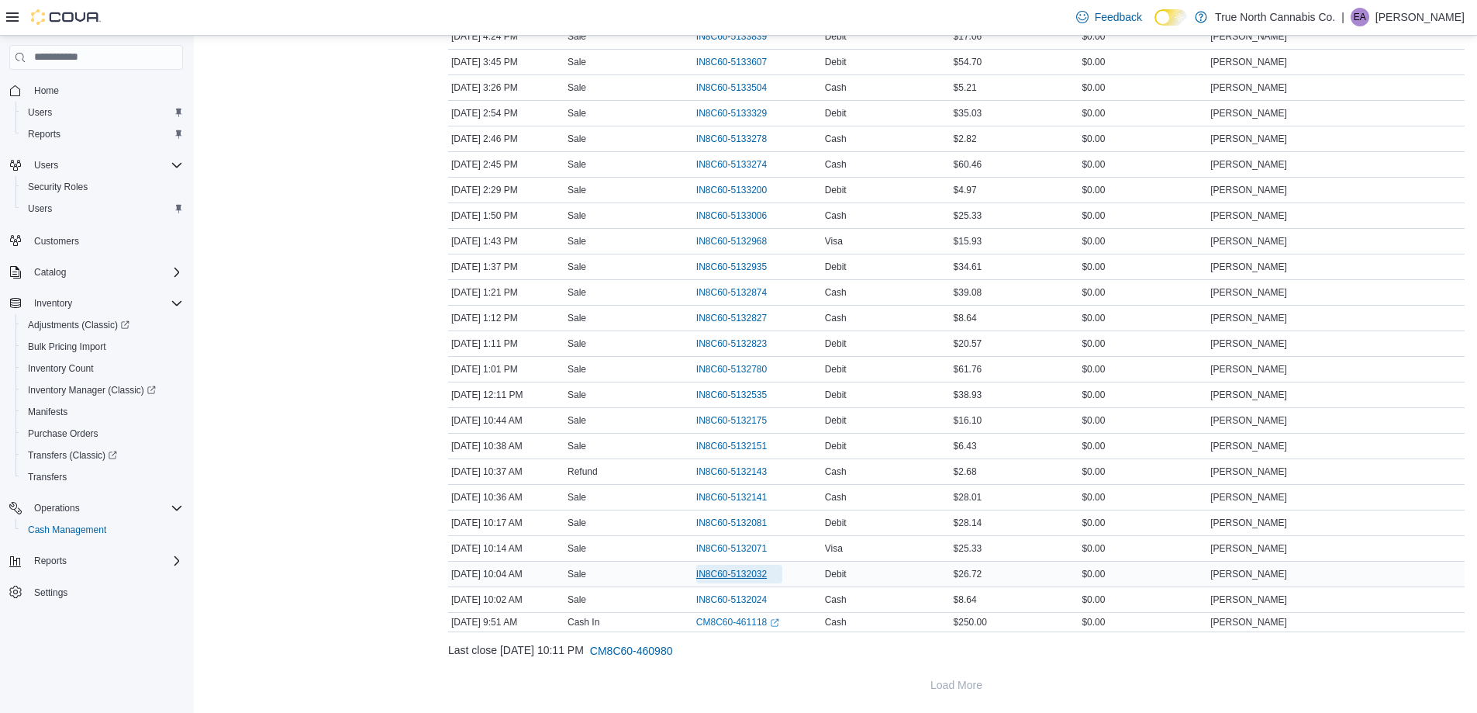
click at [719, 575] on span "IN8C60-5132032" at bounding box center [731, 574] width 71 height 12
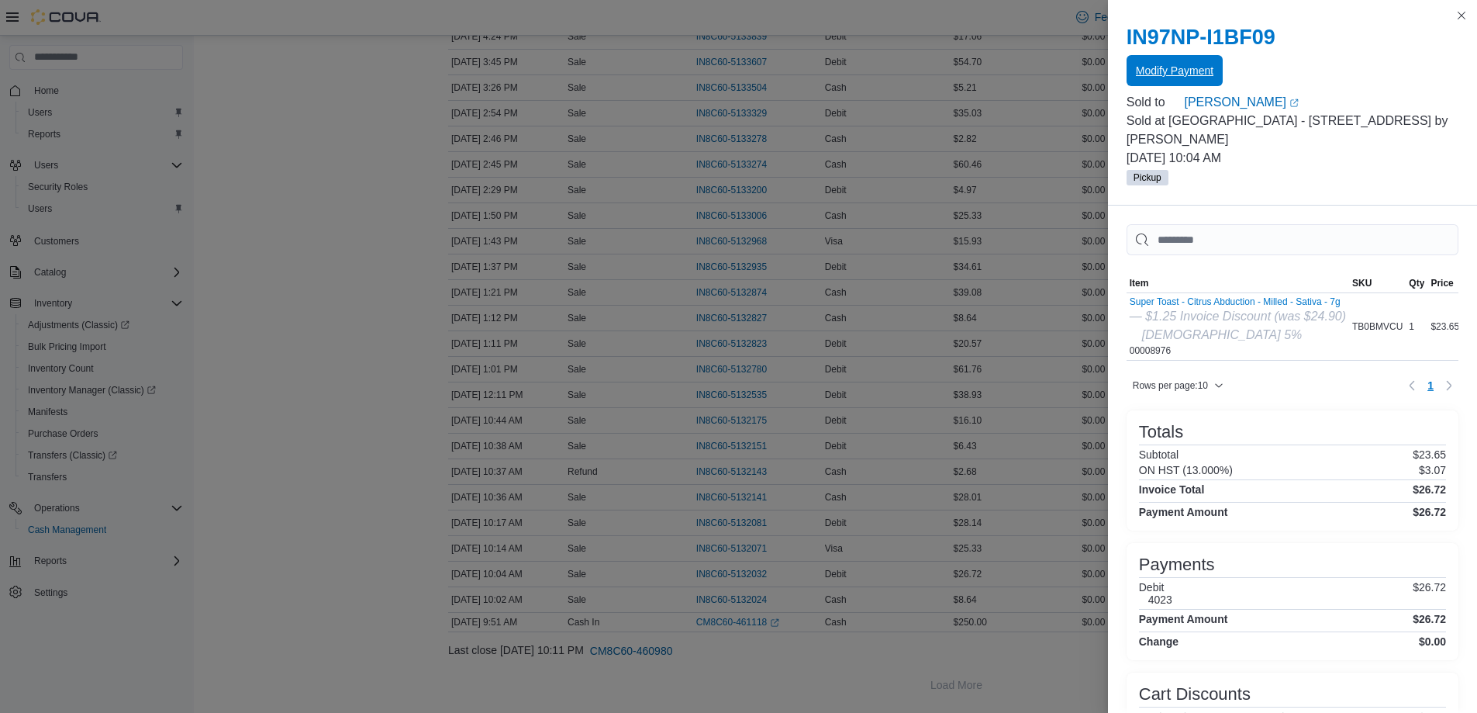
click at [1159, 67] on span "Modify Payment" at bounding box center [1175, 71] width 78 height 16
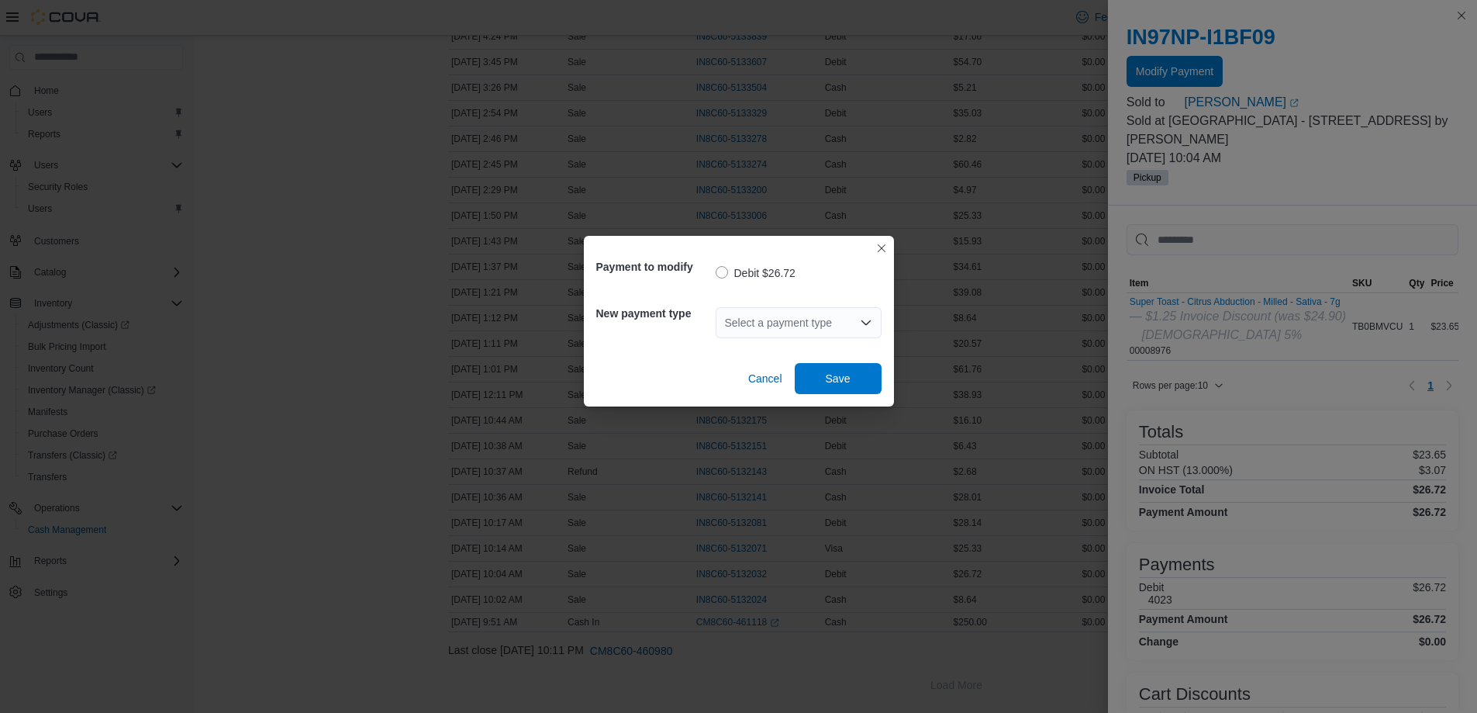
click at [823, 332] on div "Select a payment type" at bounding box center [799, 322] width 166 height 31
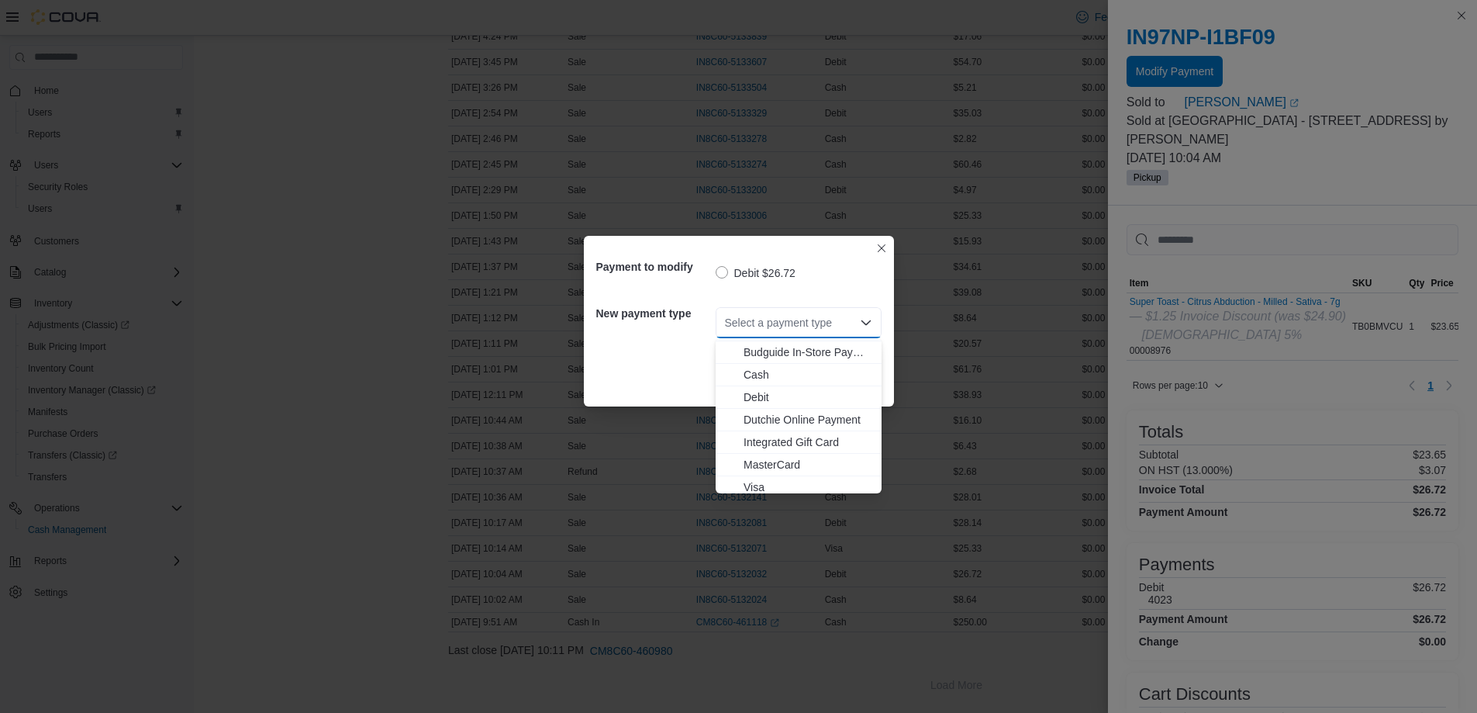
scroll to position [25, 0]
click at [775, 472] on button "Visa" at bounding box center [799, 482] width 166 height 22
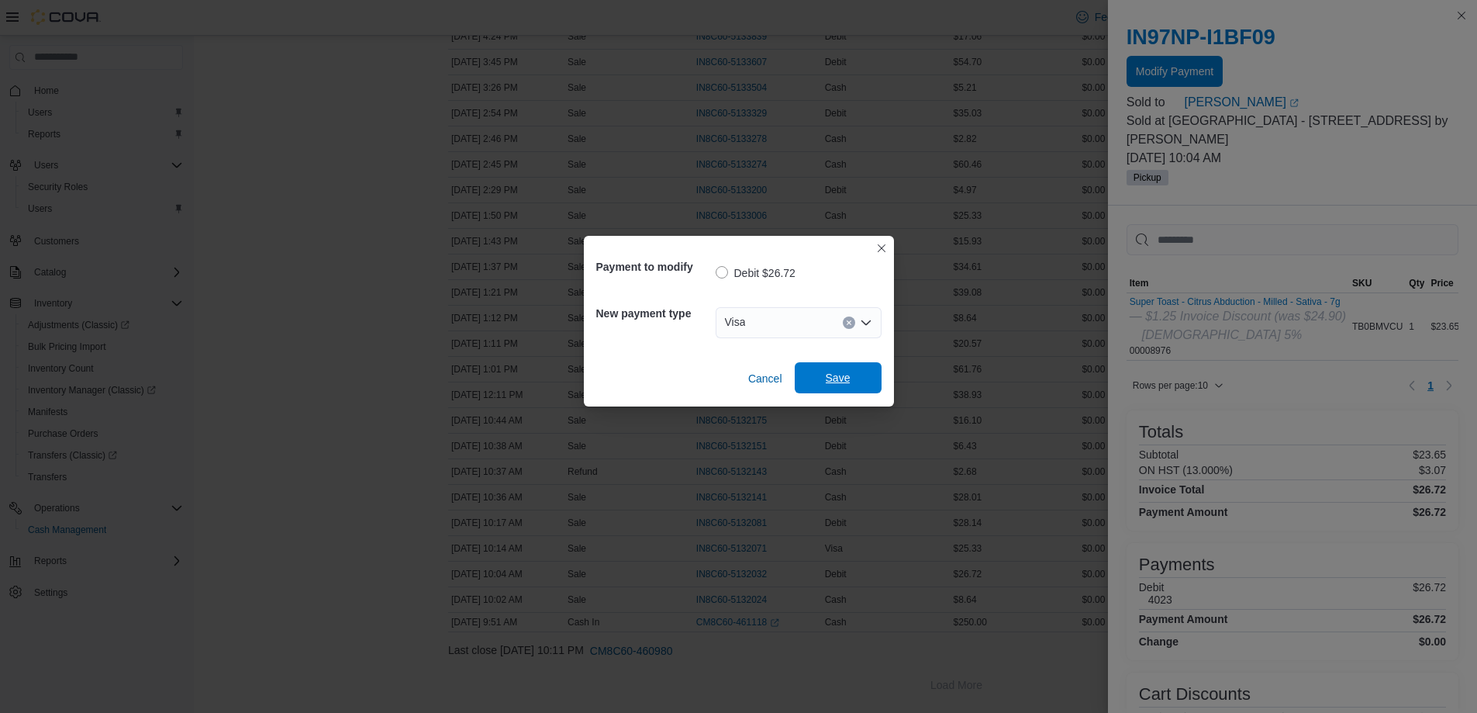
click at [855, 364] on span "Save" at bounding box center [838, 377] width 68 height 31
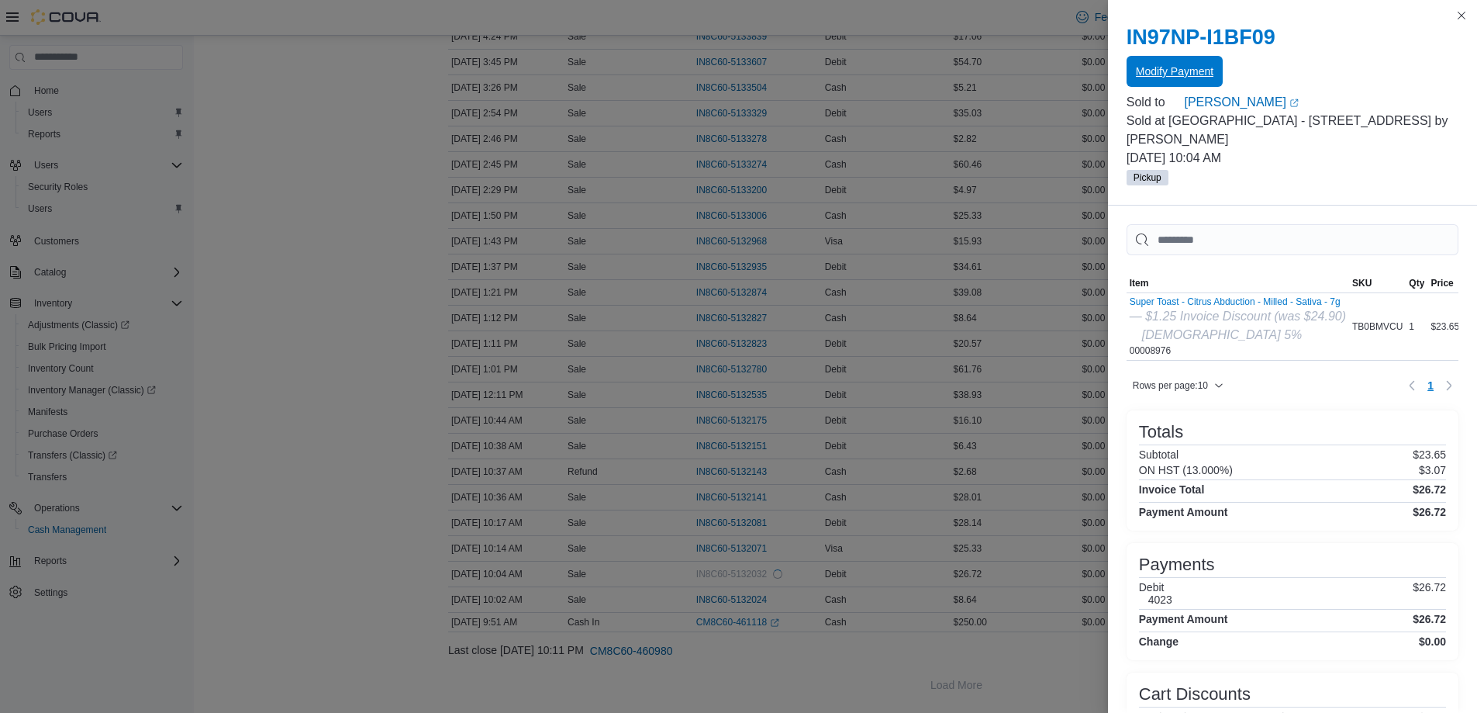
scroll to position [0, 0]
click at [1462, 14] on button "Close this dialog" at bounding box center [1461, 14] width 19 height 19
